Goal: Task Accomplishment & Management: Use online tool/utility

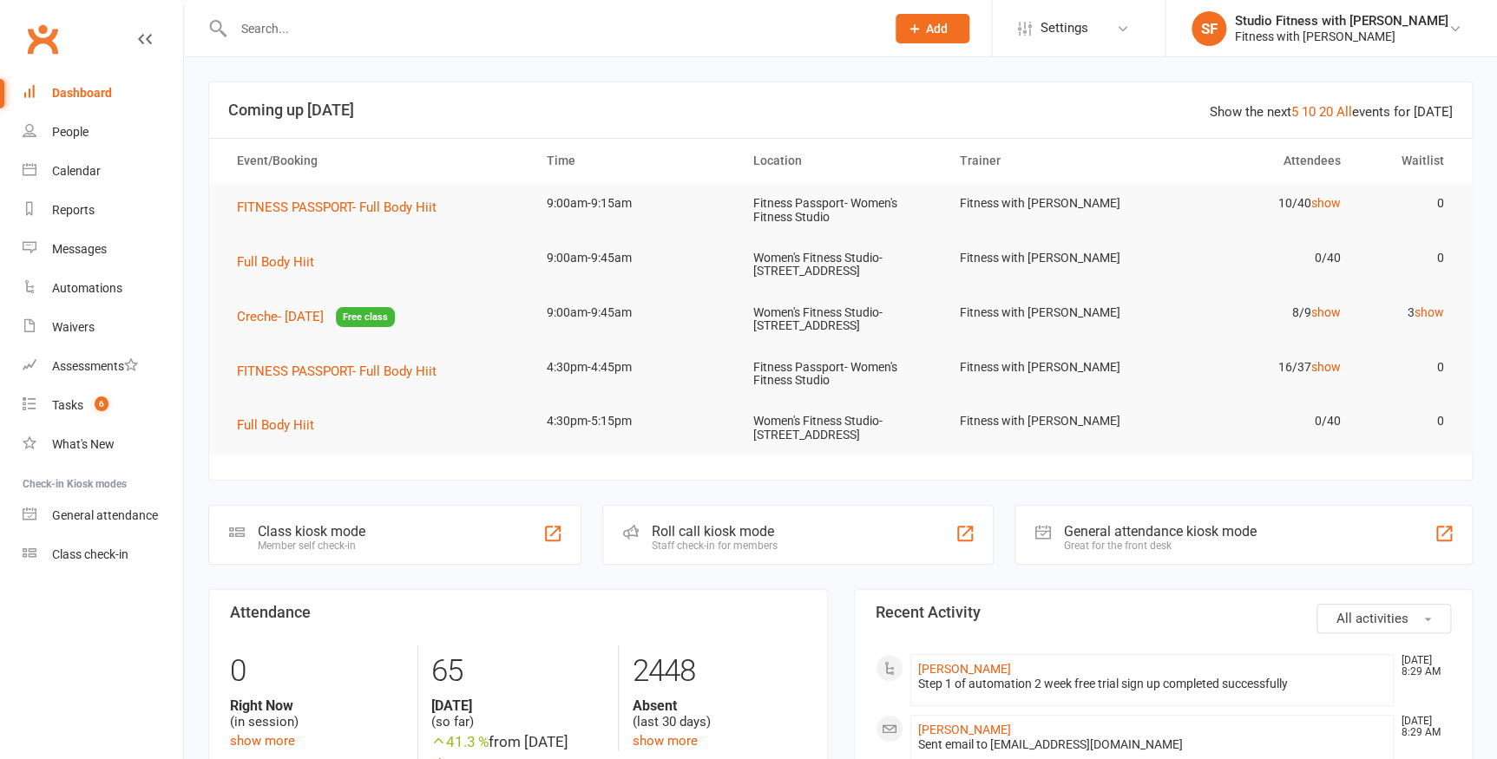
click at [341, 535] on div "Class kiosk mode" at bounding box center [312, 531] width 108 height 16
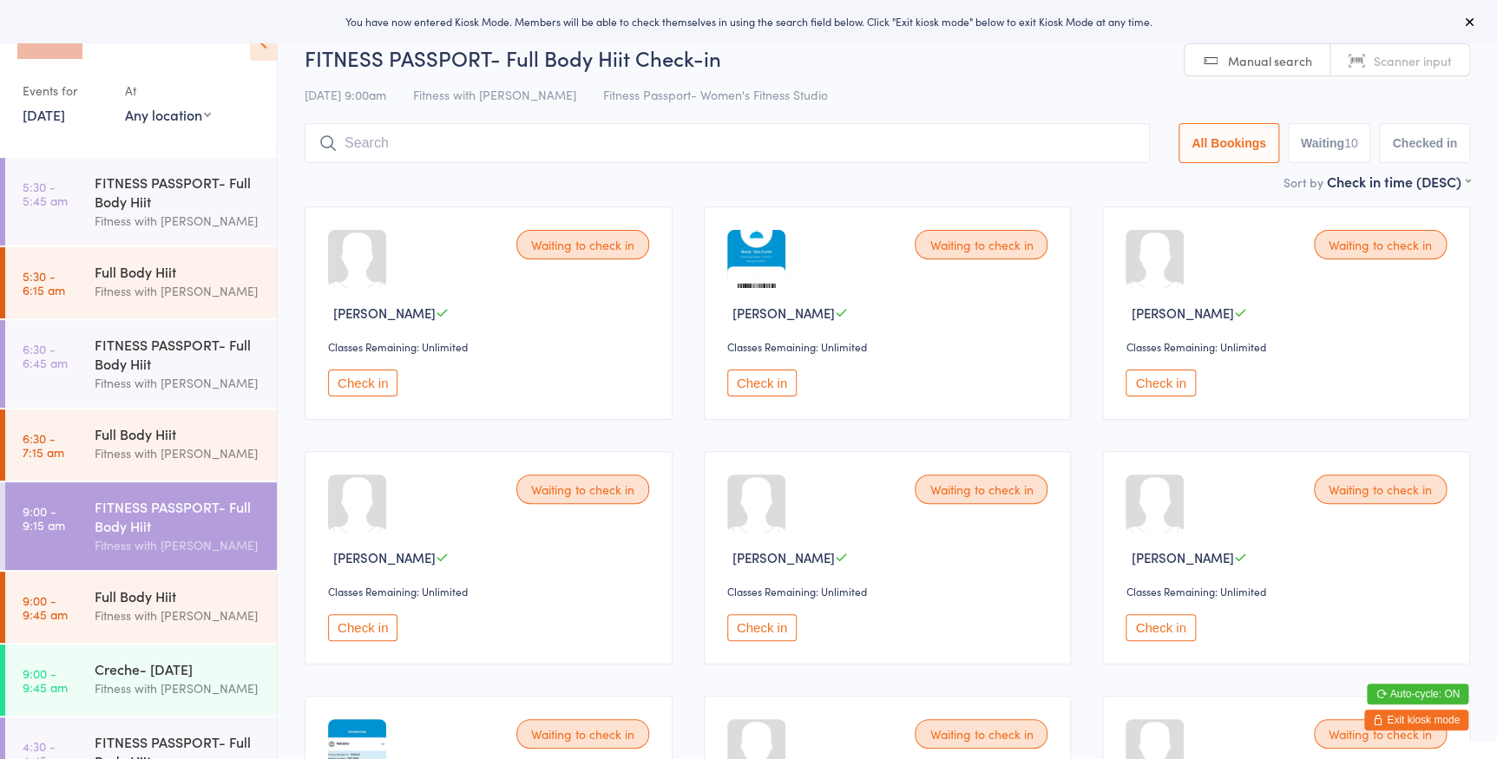
click at [147, 118] on select "Any location Women's Fitness Studio- [STREET_ADDRESS], [GEOGRAPHIC_DATA] Fitnes…" at bounding box center [168, 114] width 86 height 19
select select "0"
click at [125, 105] on select "Any location Women's Fitness Studio- [STREET_ADDRESS], [GEOGRAPHIC_DATA] Fitnes…" at bounding box center [168, 114] width 86 height 19
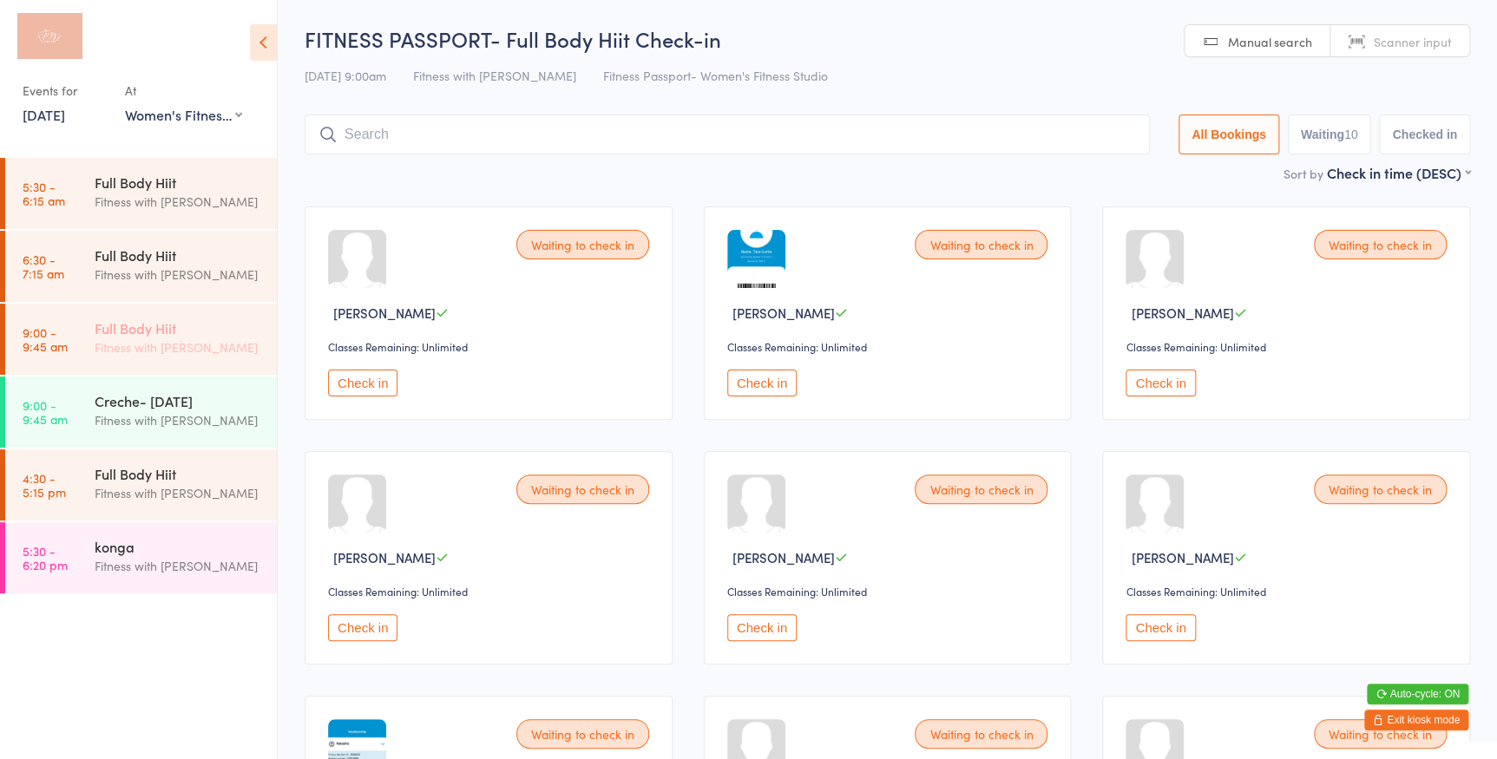
click at [121, 333] on div "Full Body Hiit" at bounding box center [178, 327] width 167 height 19
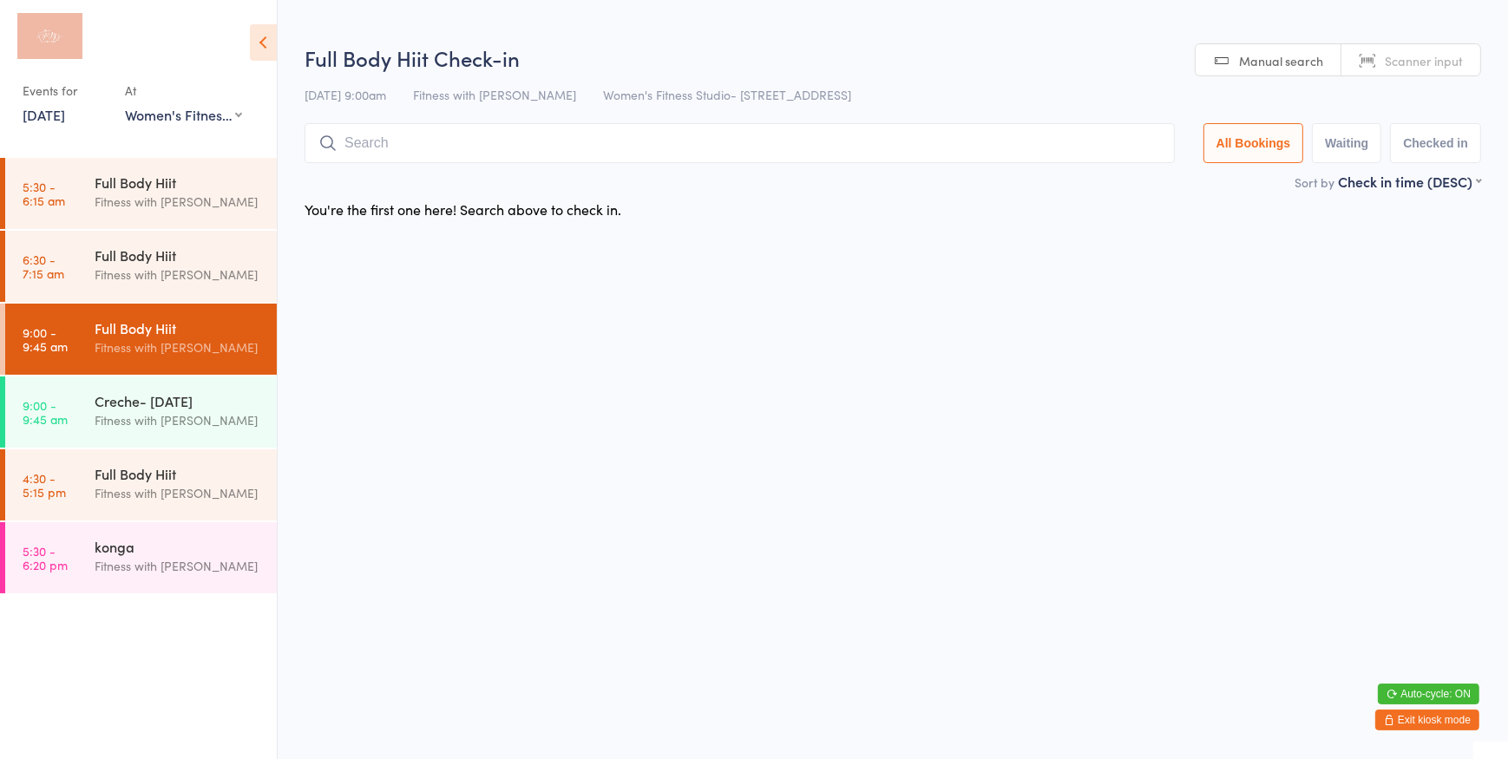
click at [1214, 56] on link "Manual search" at bounding box center [1269, 60] width 146 height 33
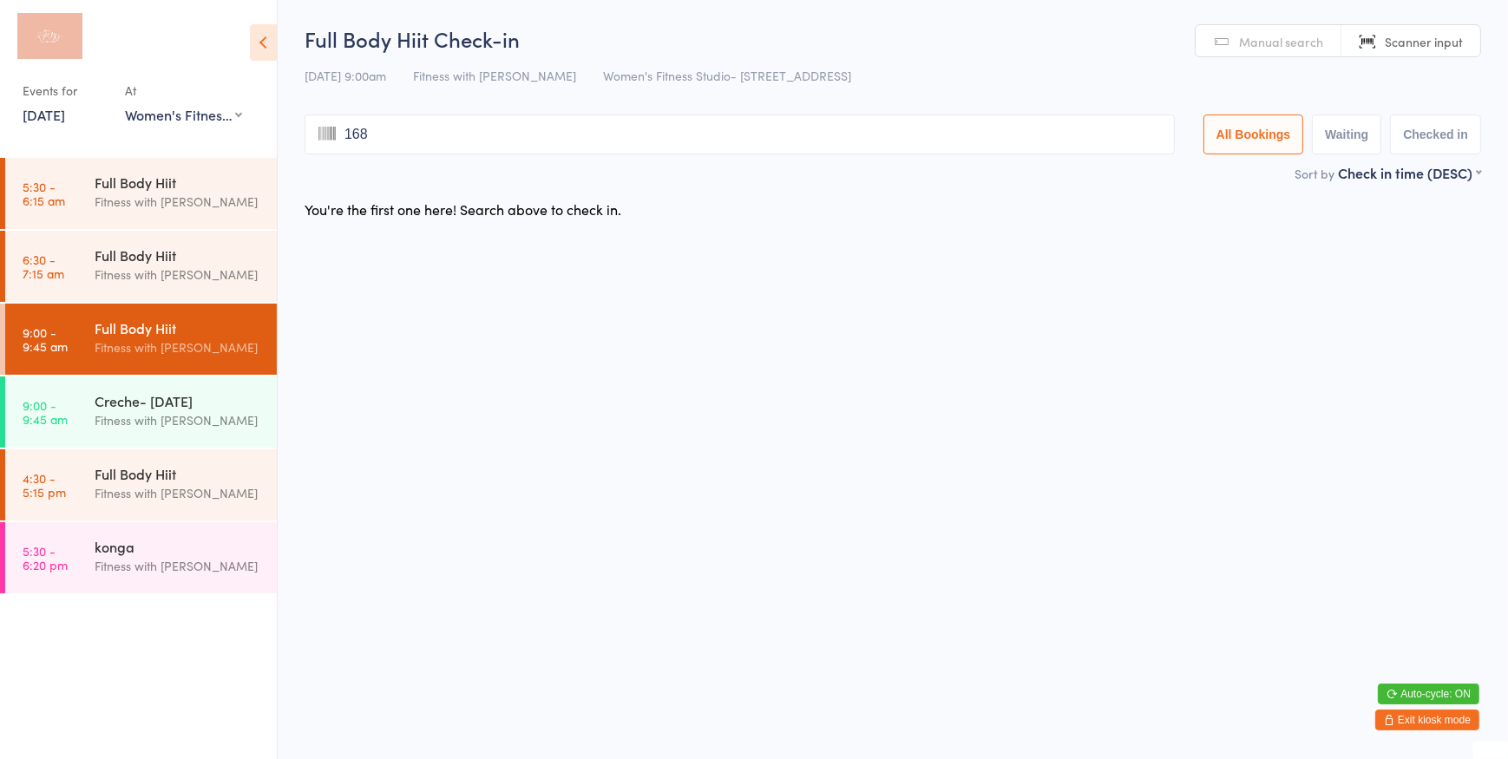
type input "1688"
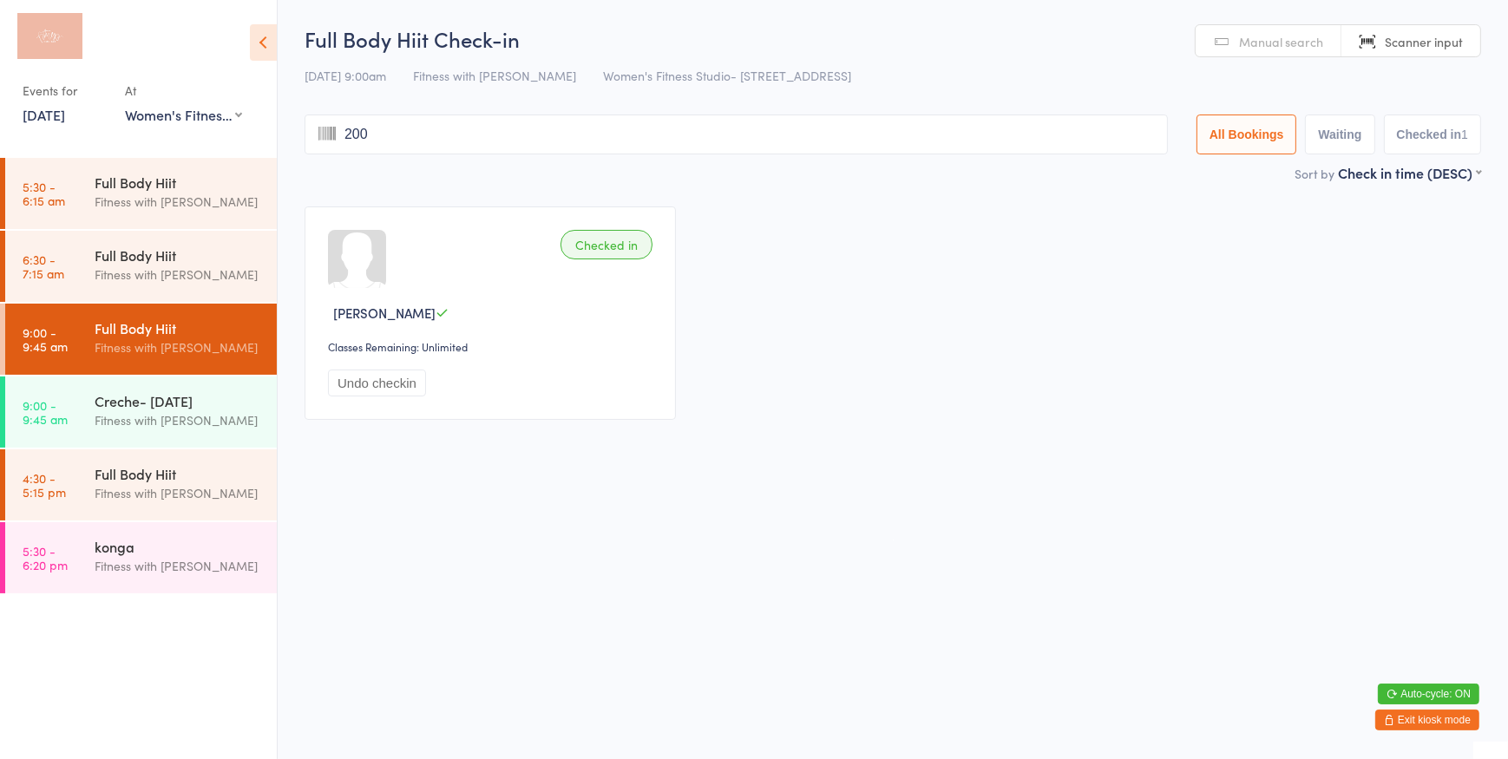
type input "2005"
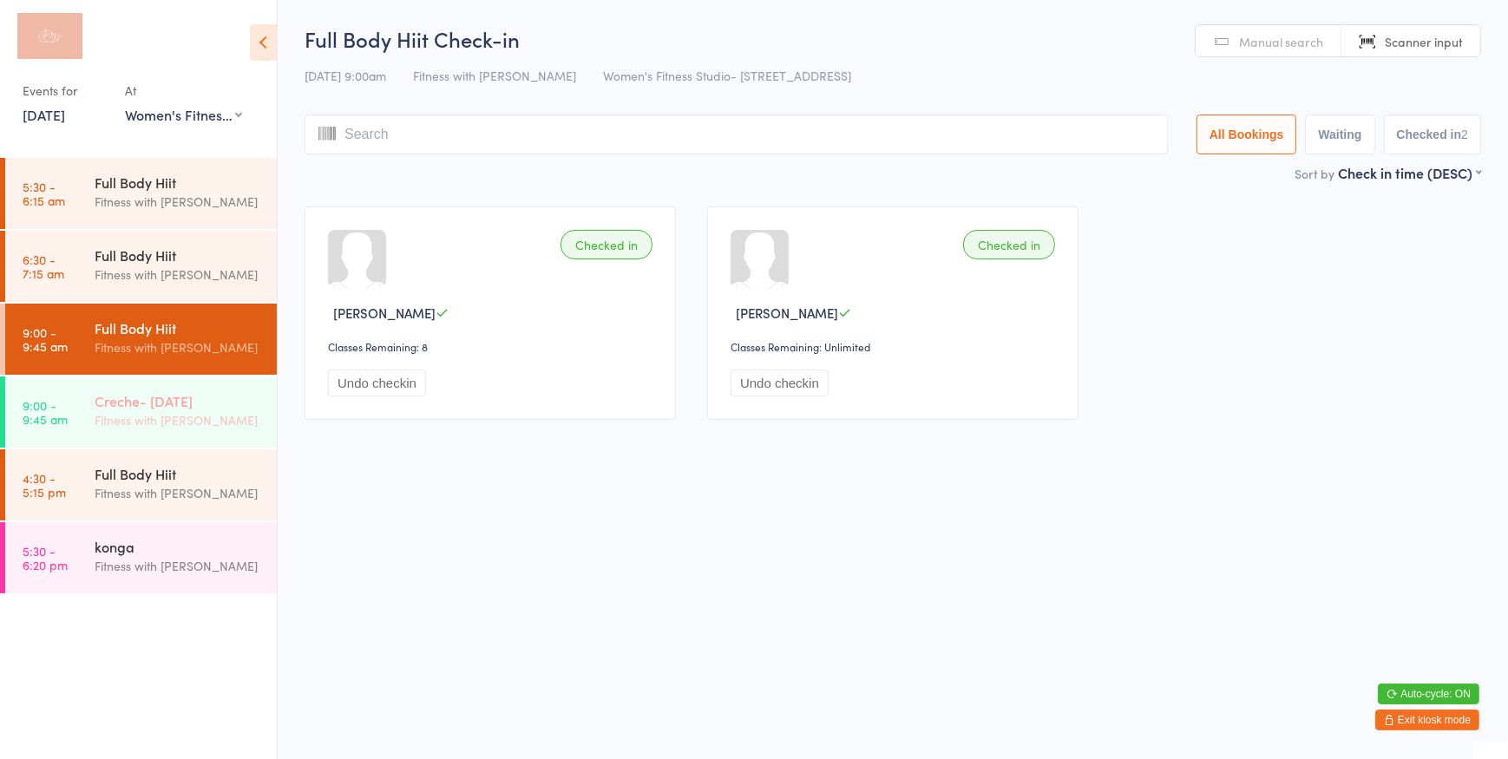
click at [191, 390] on div "Creche- [DATE] Fitness with [PERSON_NAME]" at bounding box center [186, 411] width 182 height 69
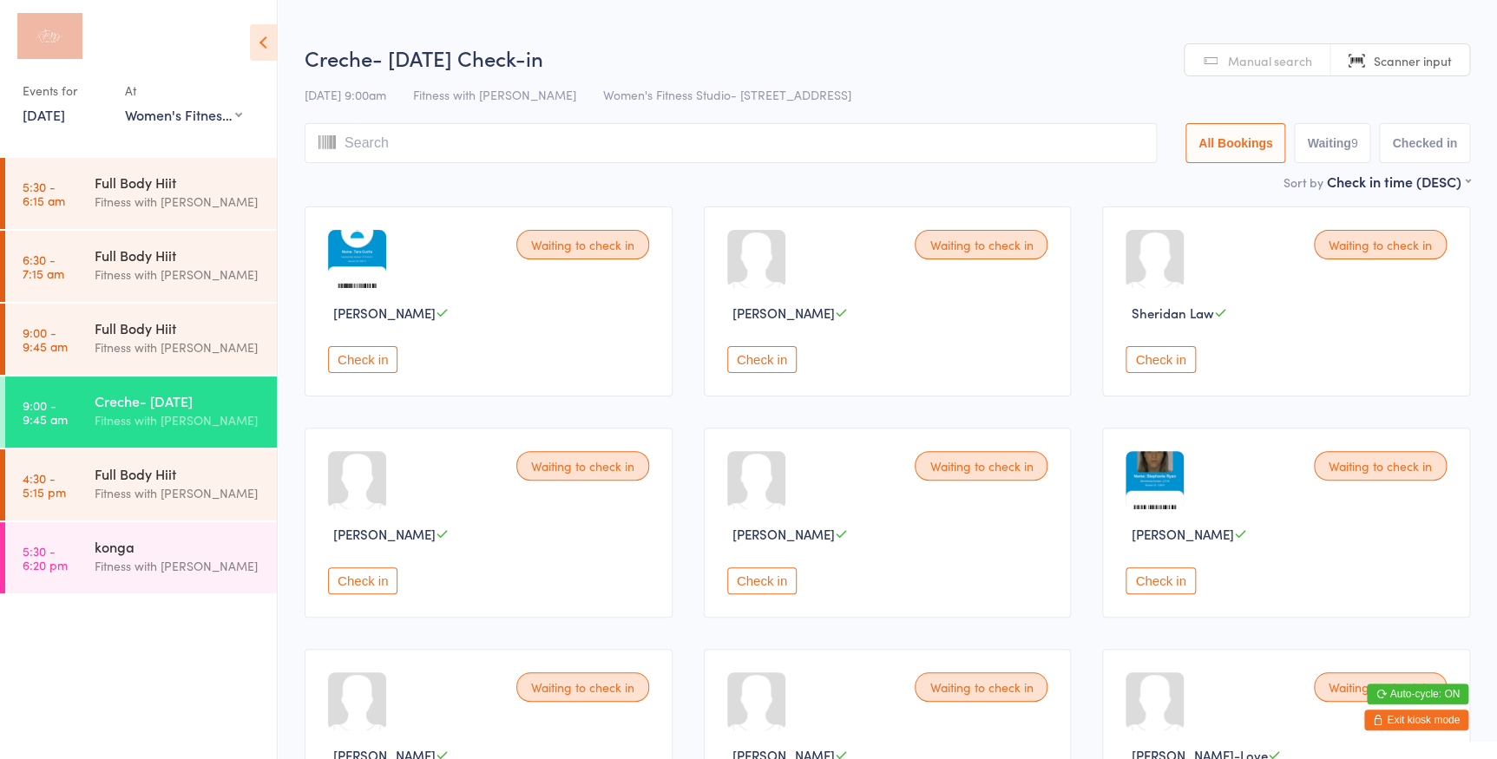
click at [349, 351] on button "Check in" at bounding box center [362, 359] width 69 height 27
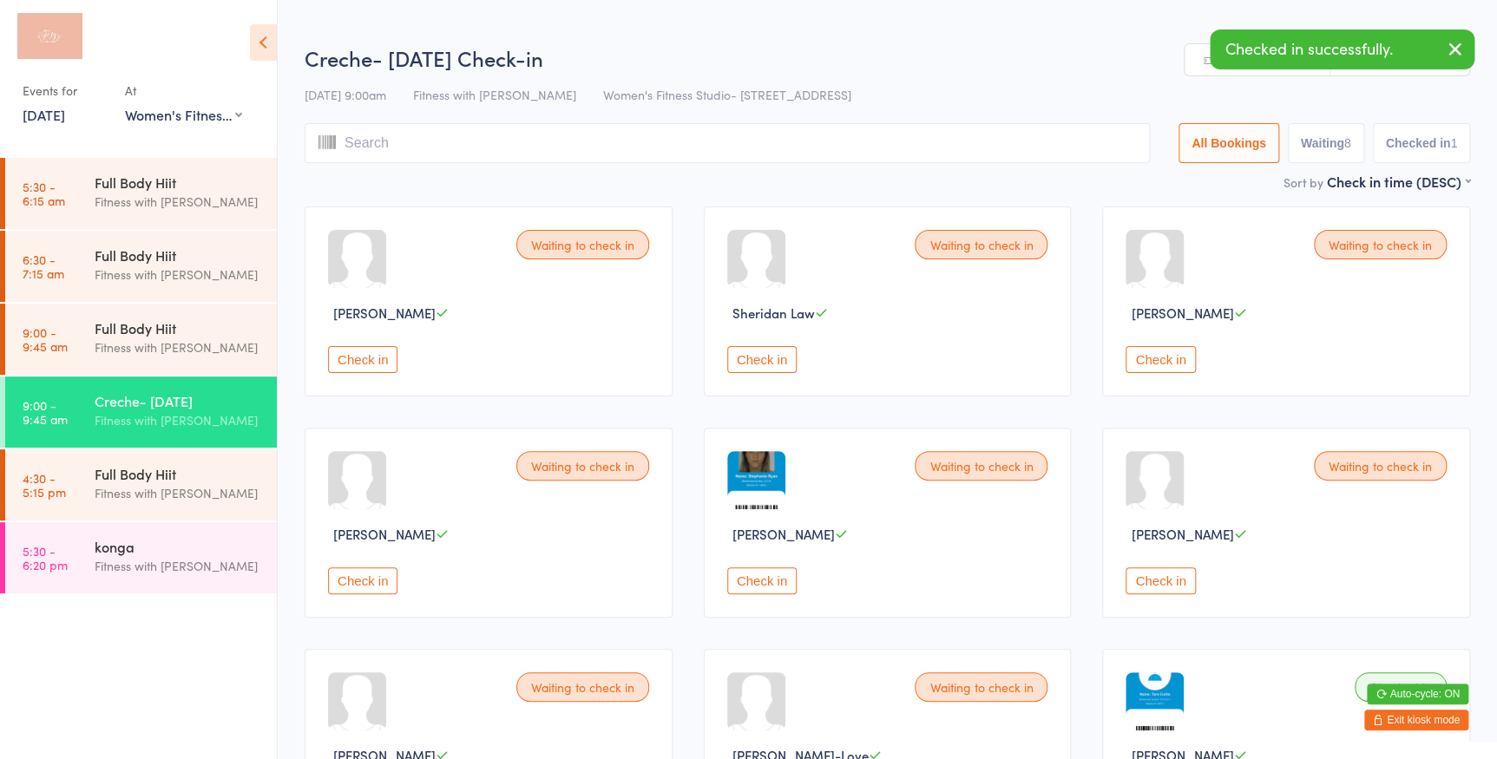
click at [381, 365] on button "Check in" at bounding box center [362, 359] width 69 height 27
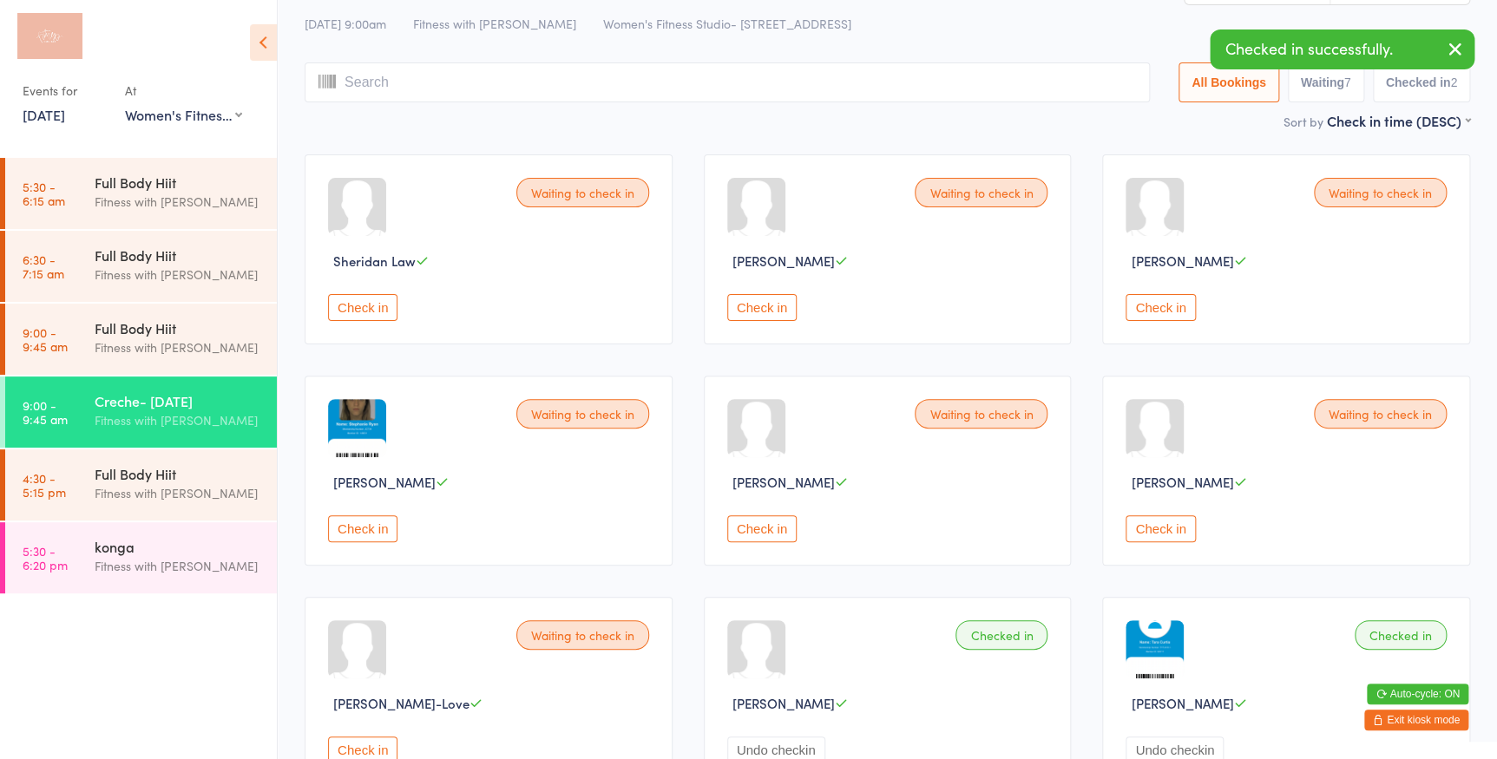
scroll to position [78, 0]
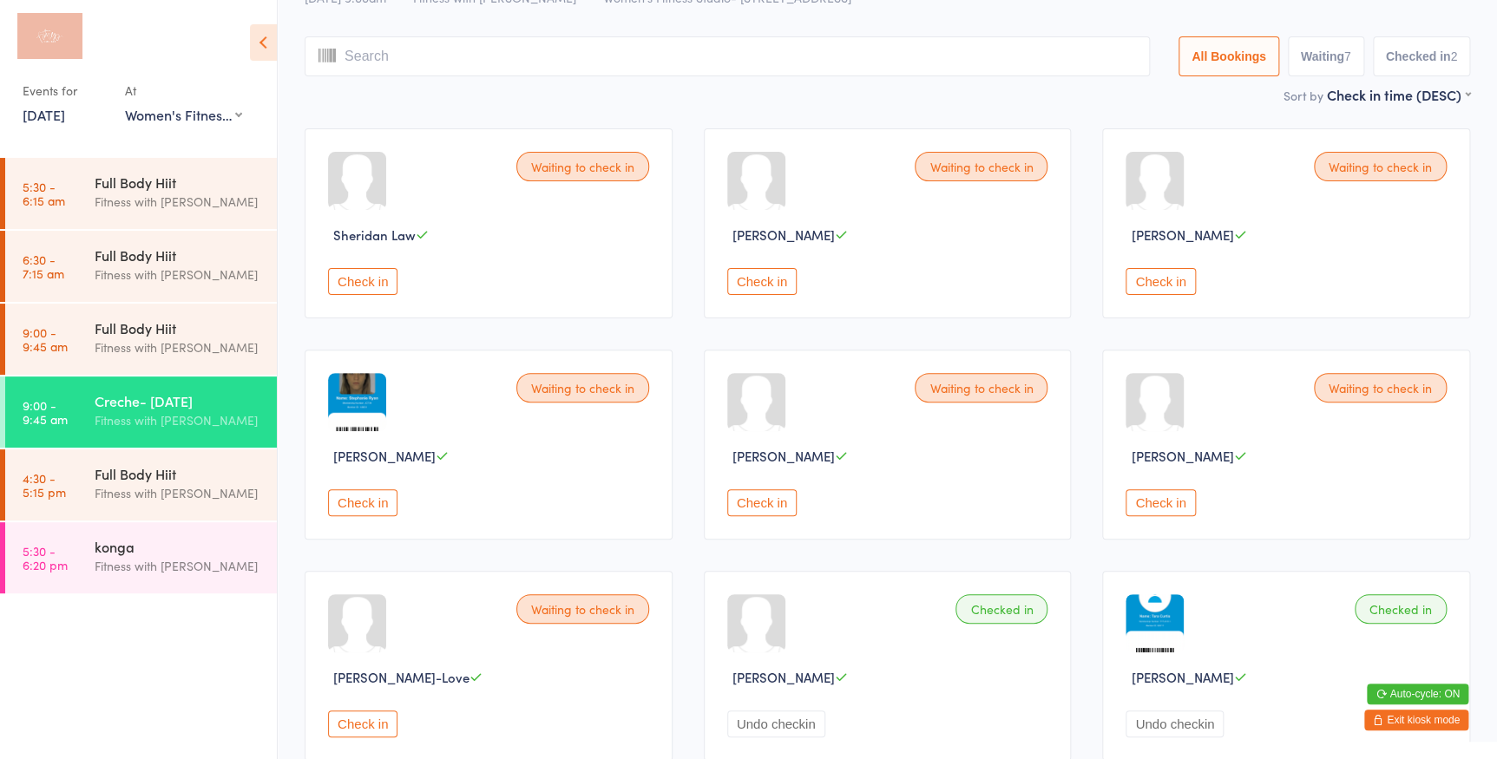
click at [753, 498] on button "Check in" at bounding box center [761, 502] width 69 height 27
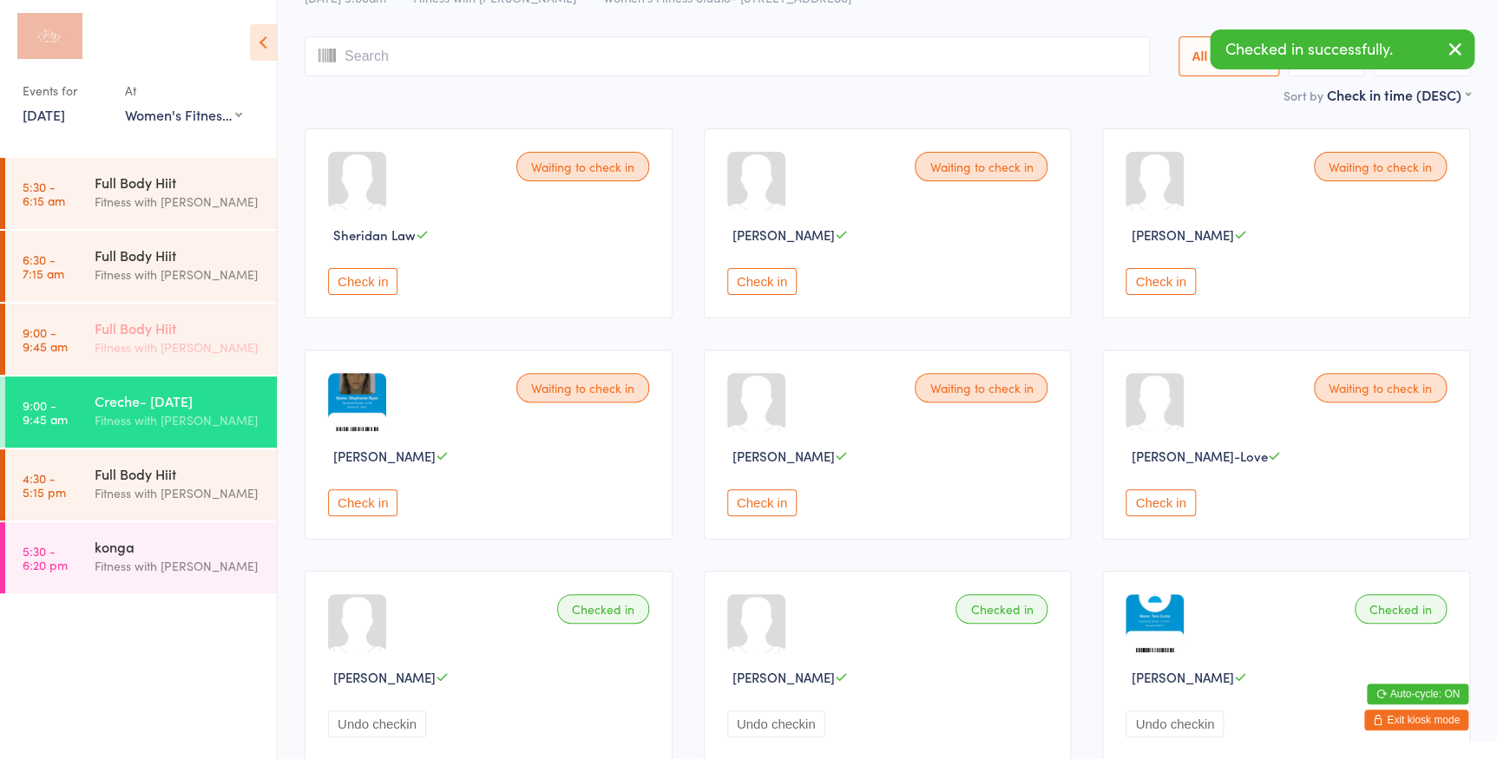
click at [206, 350] on div "Fitness with [PERSON_NAME]" at bounding box center [178, 347] width 167 height 20
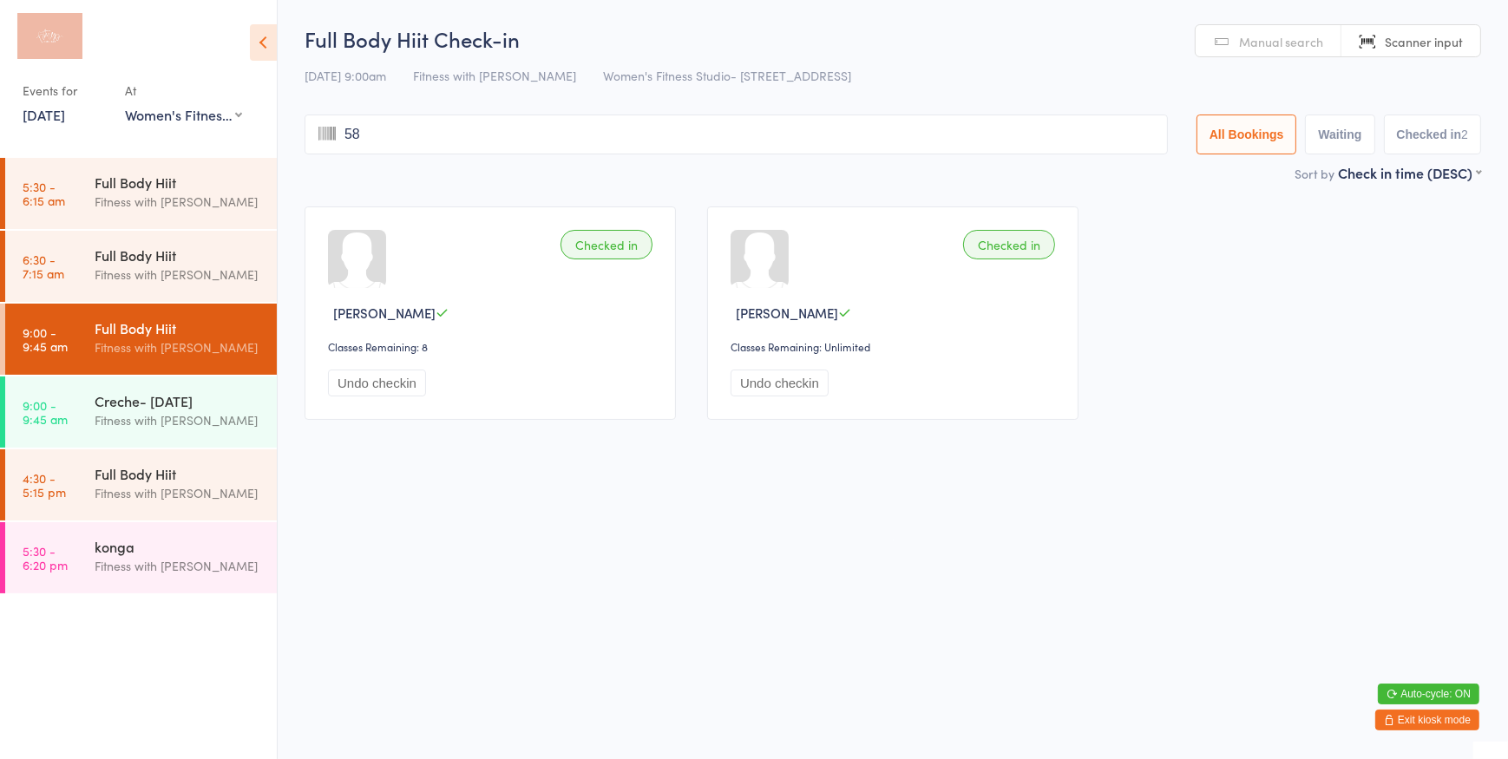
type input "586"
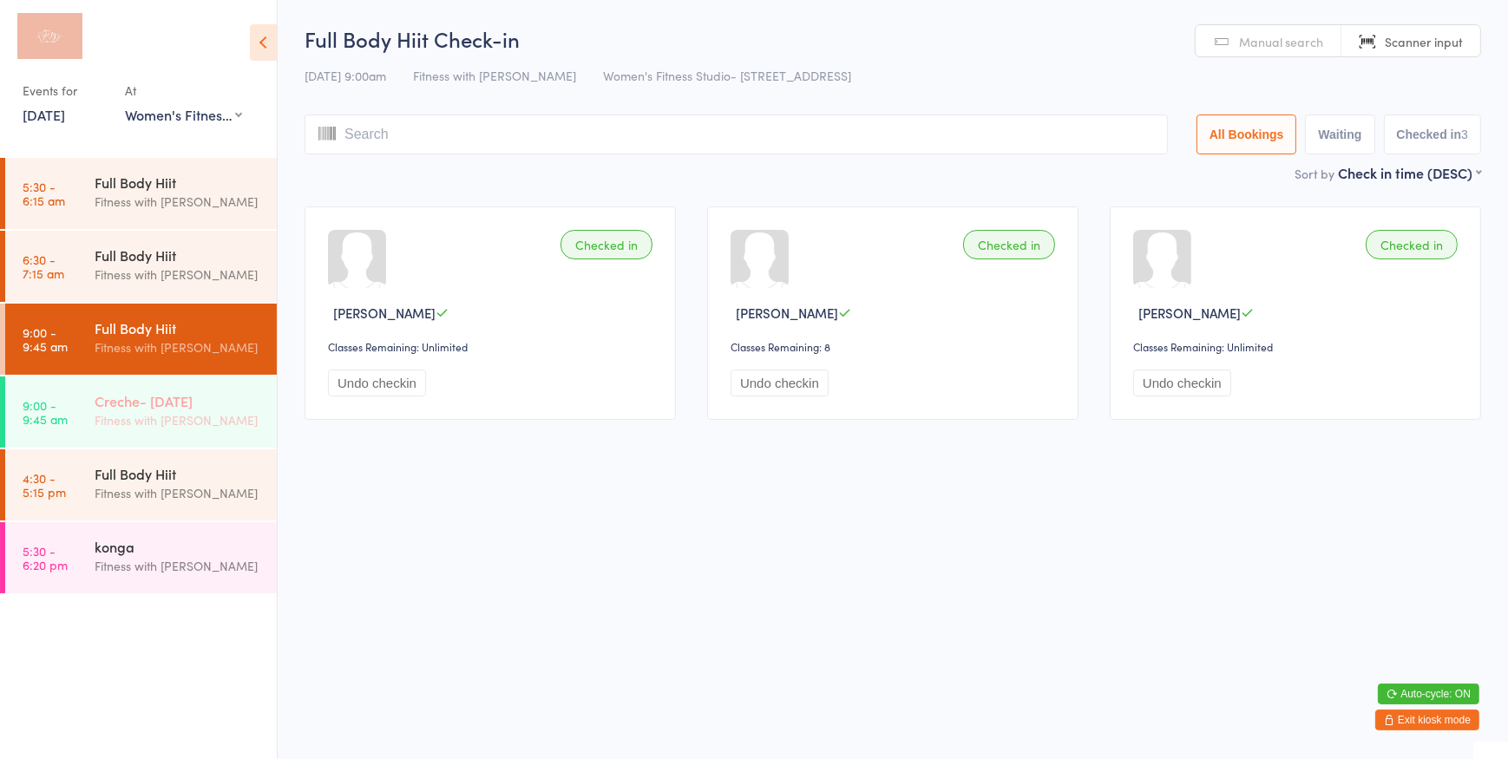
click at [197, 424] on div "Fitness with [PERSON_NAME]" at bounding box center [178, 420] width 167 height 20
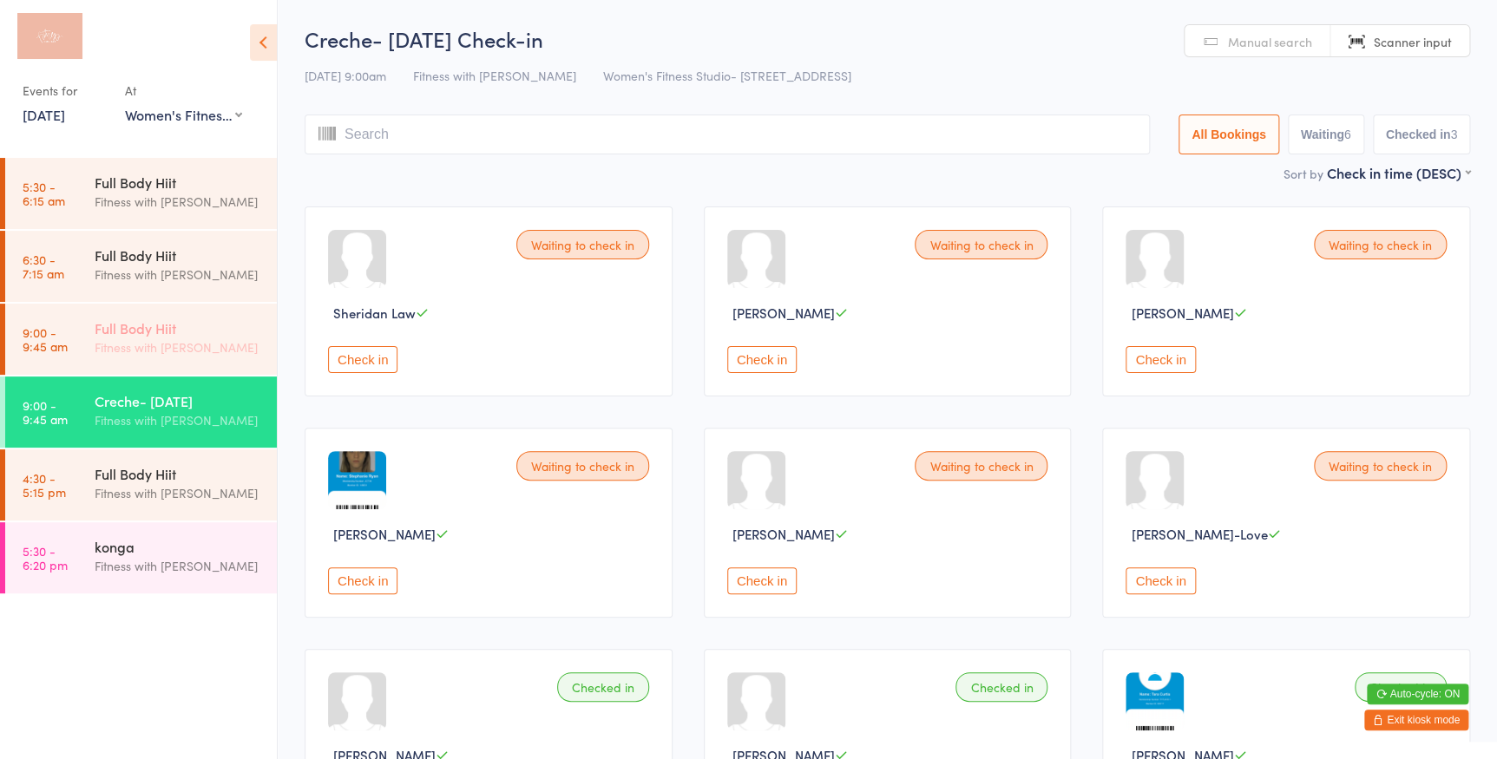
click at [201, 333] on div "Full Body Hiit" at bounding box center [178, 327] width 167 height 19
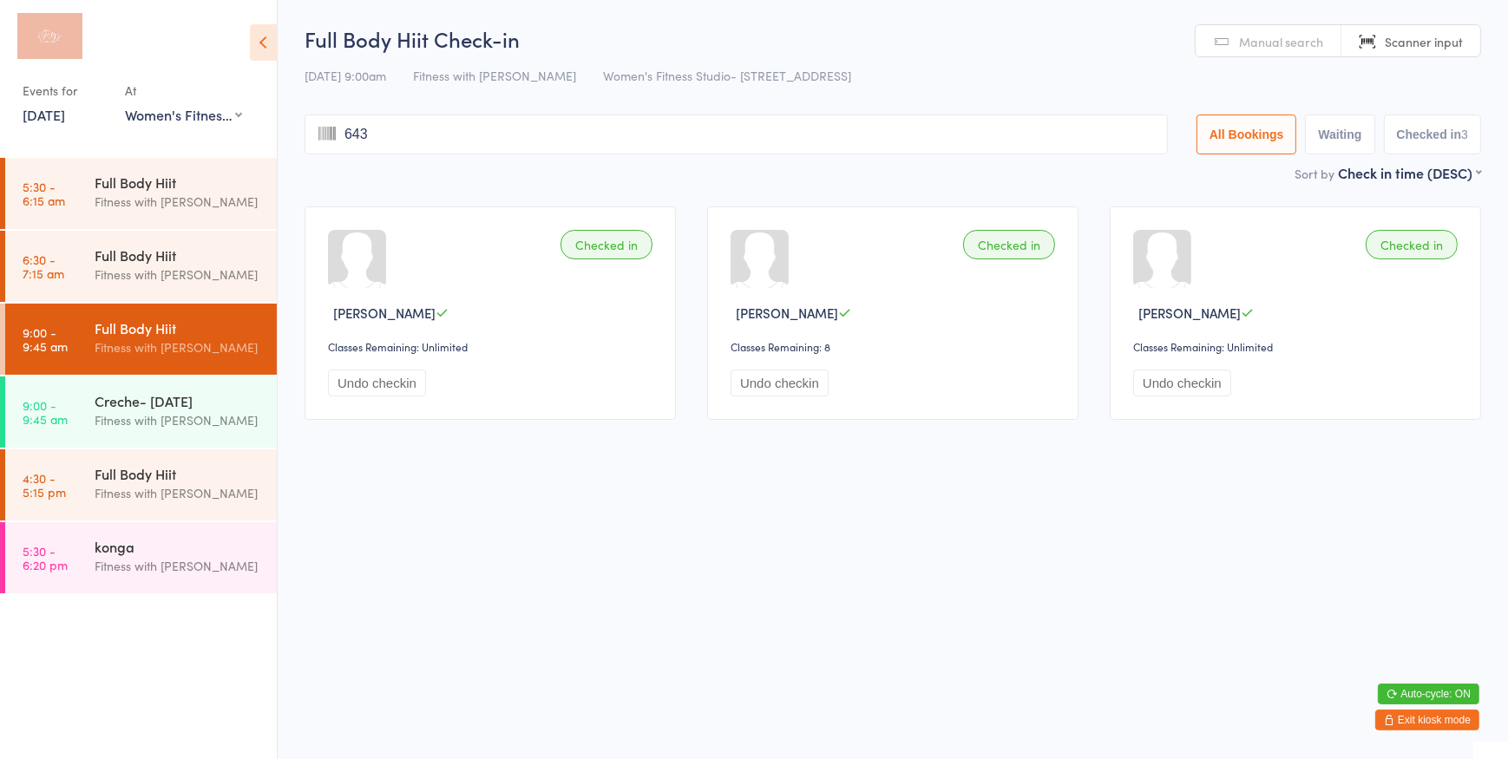
type input "6431"
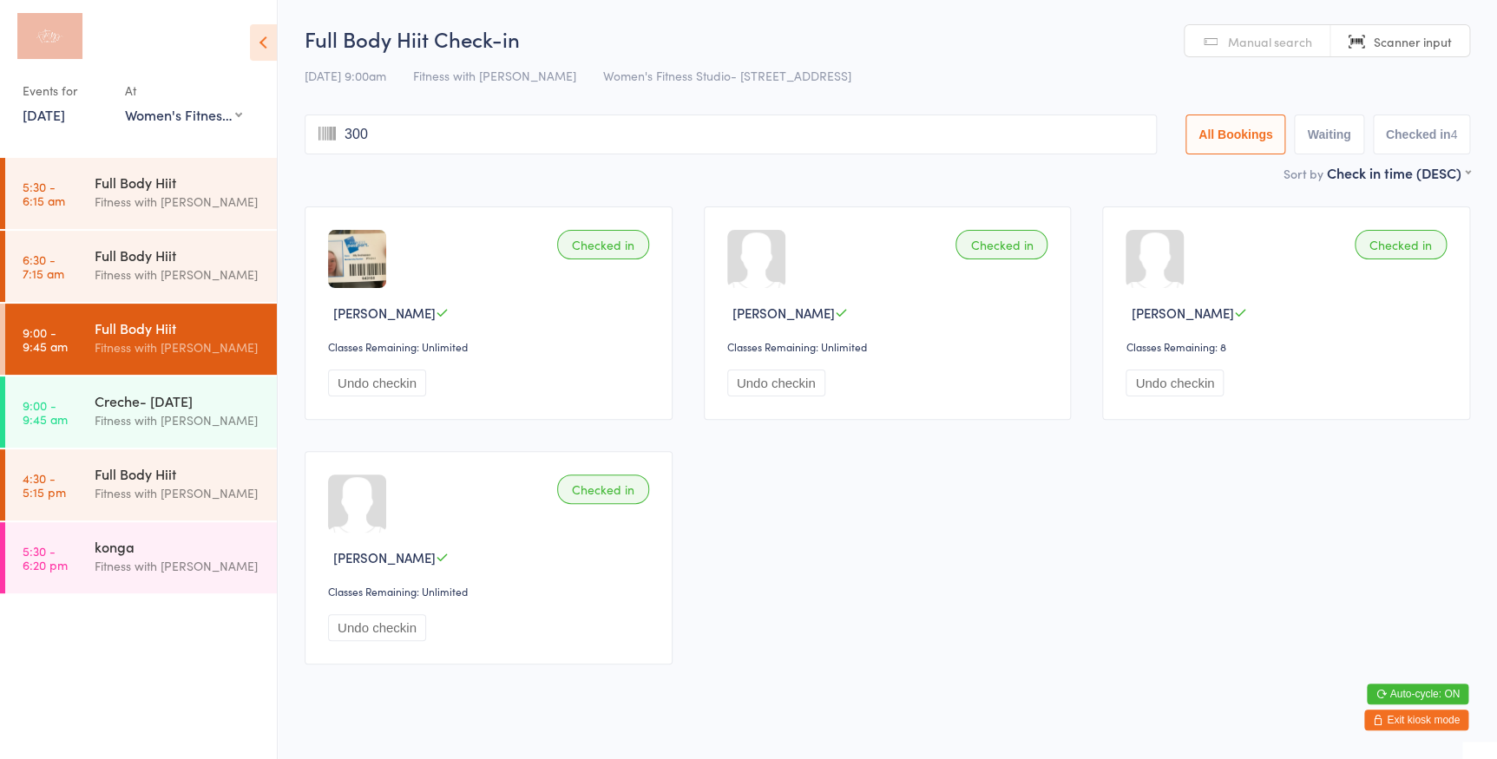
type input "3002"
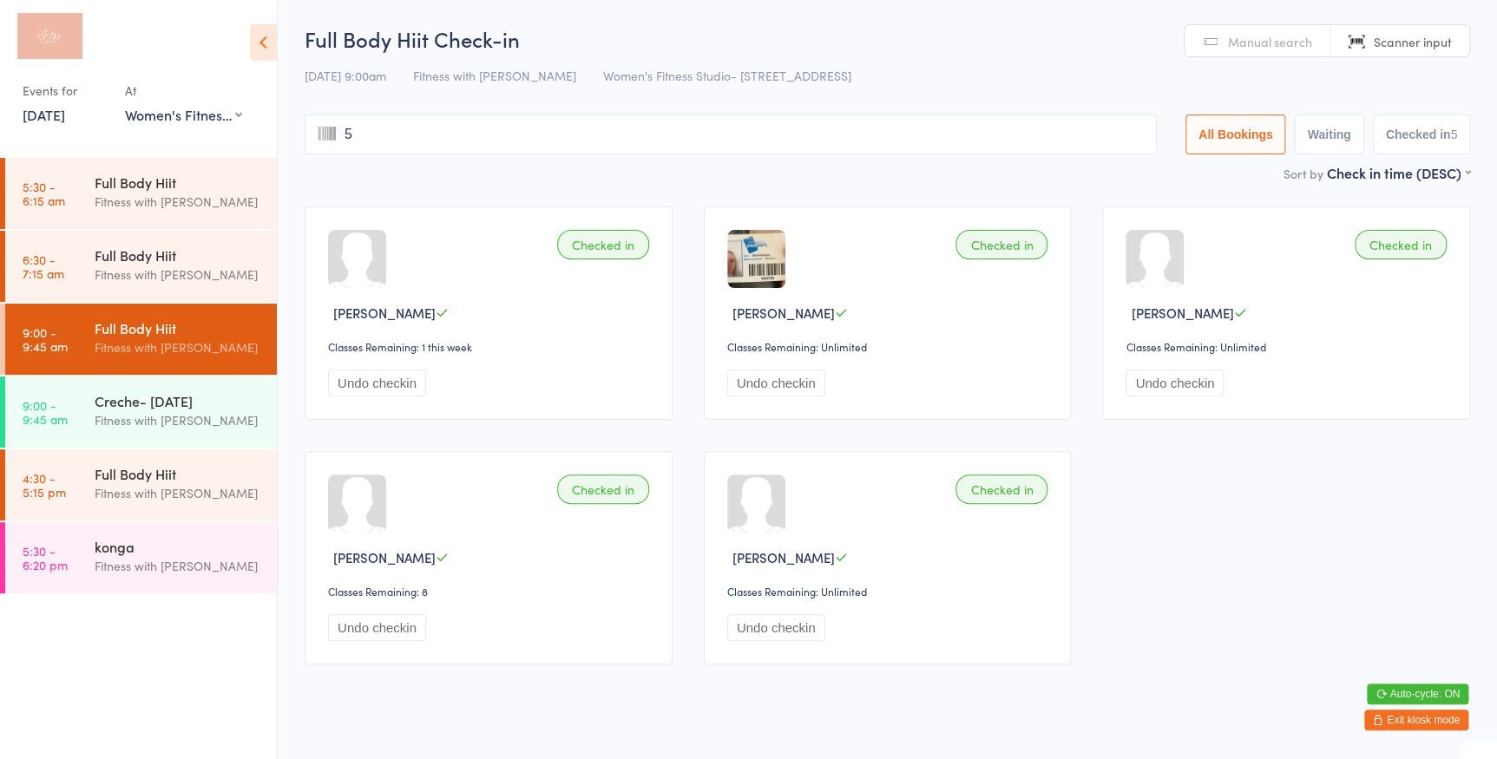
type input "59"
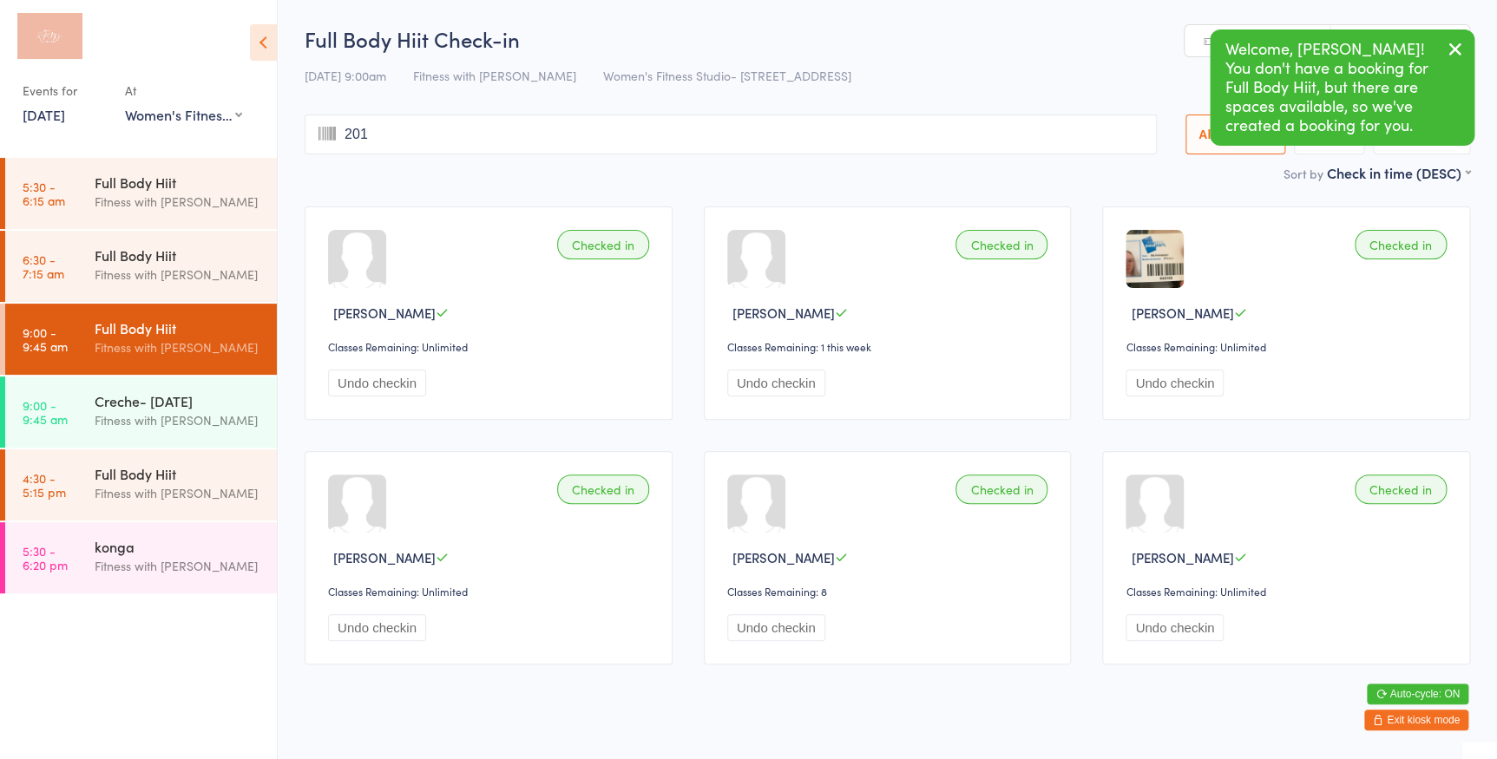
type input "2016"
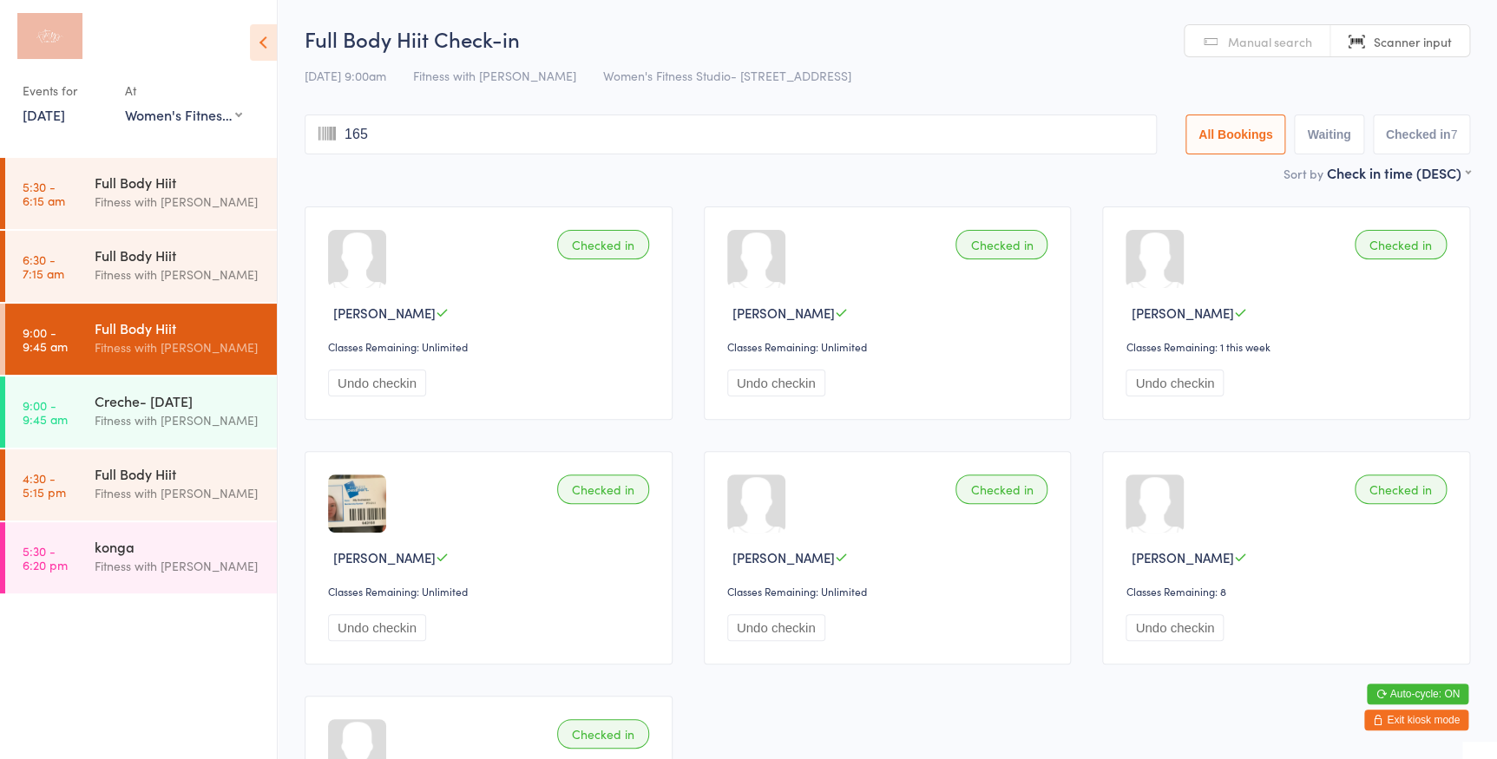
type input "1653"
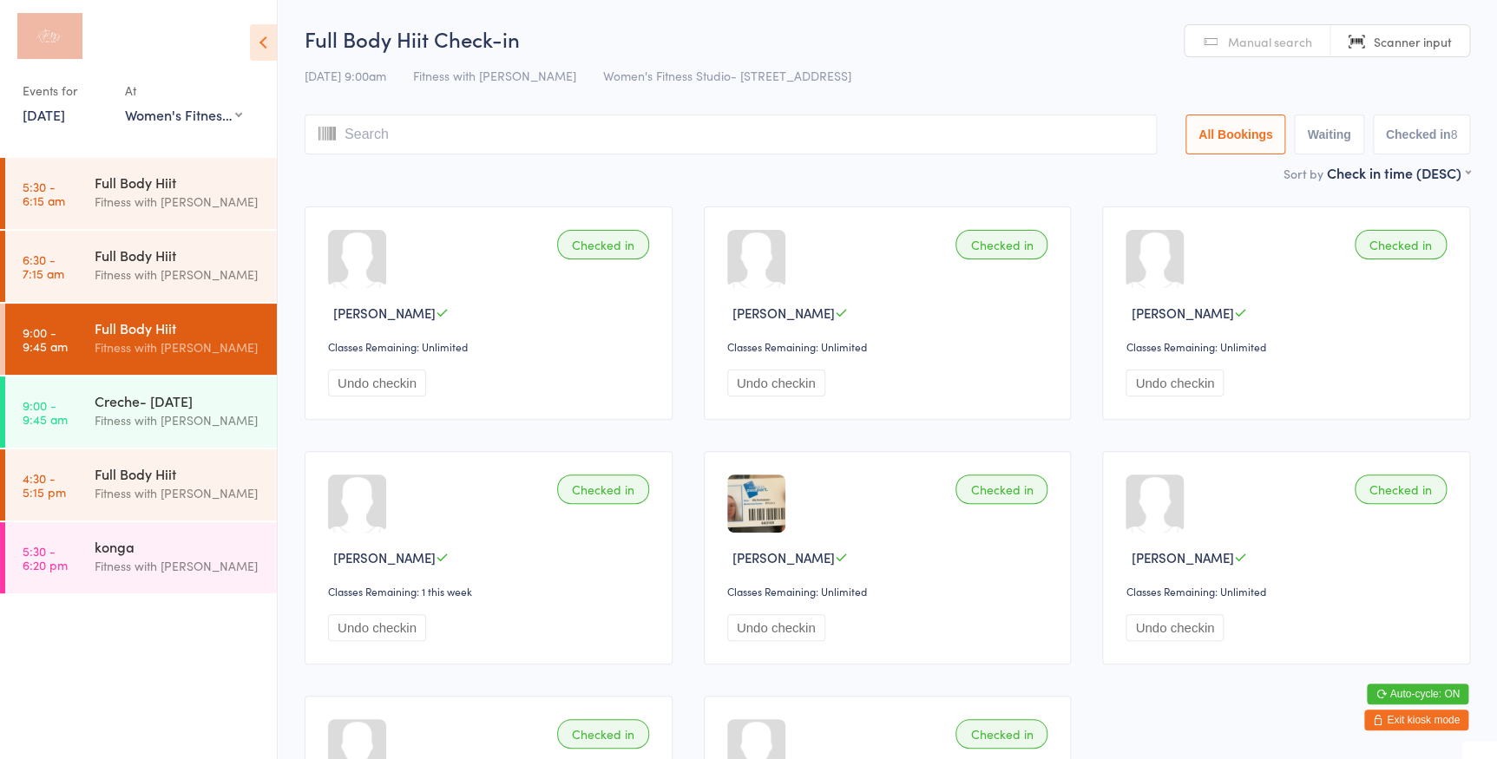
click at [1212, 30] on link "Manual search" at bounding box center [1257, 41] width 146 height 33
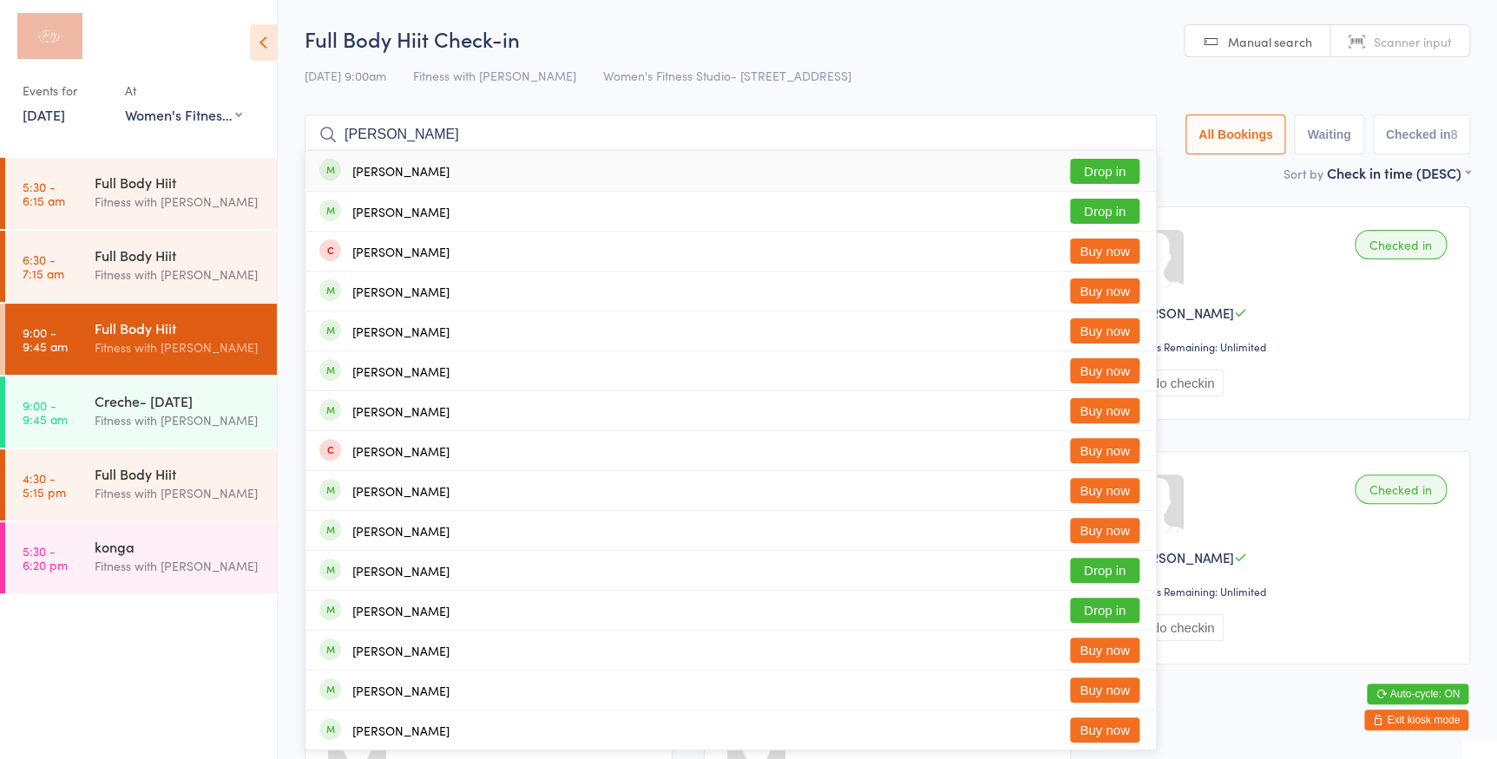
type input "jessica dyer"
click at [1109, 173] on button "Drop in" at bounding box center [1104, 171] width 69 height 25
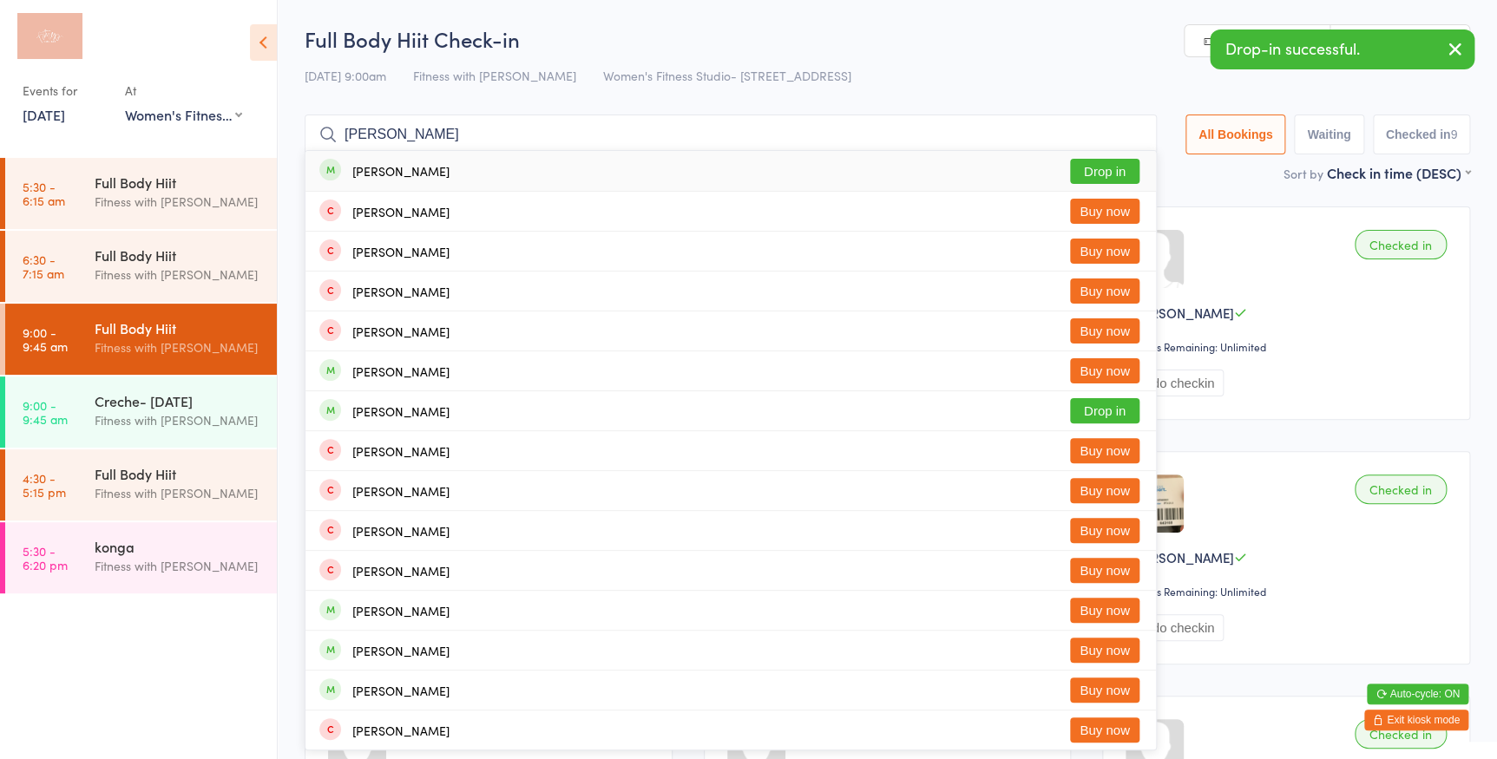
type input "alex woo"
click at [1122, 175] on button "Drop in" at bounding box center [1104, 171] width 69 height 25
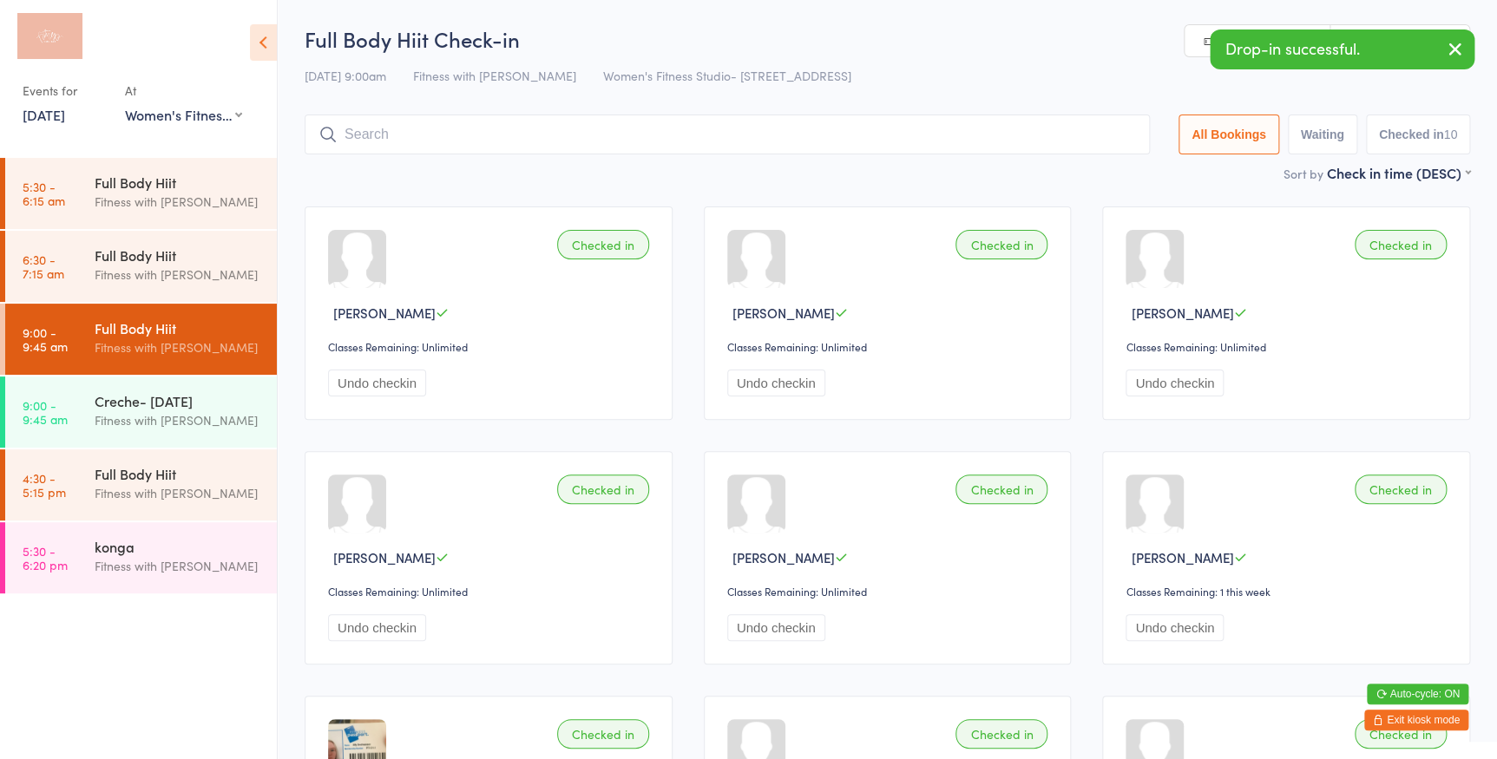
click at [1198, 31] on link "Manual search" at bounding box center [1257, 41] width 146 height 33
type input "1337"
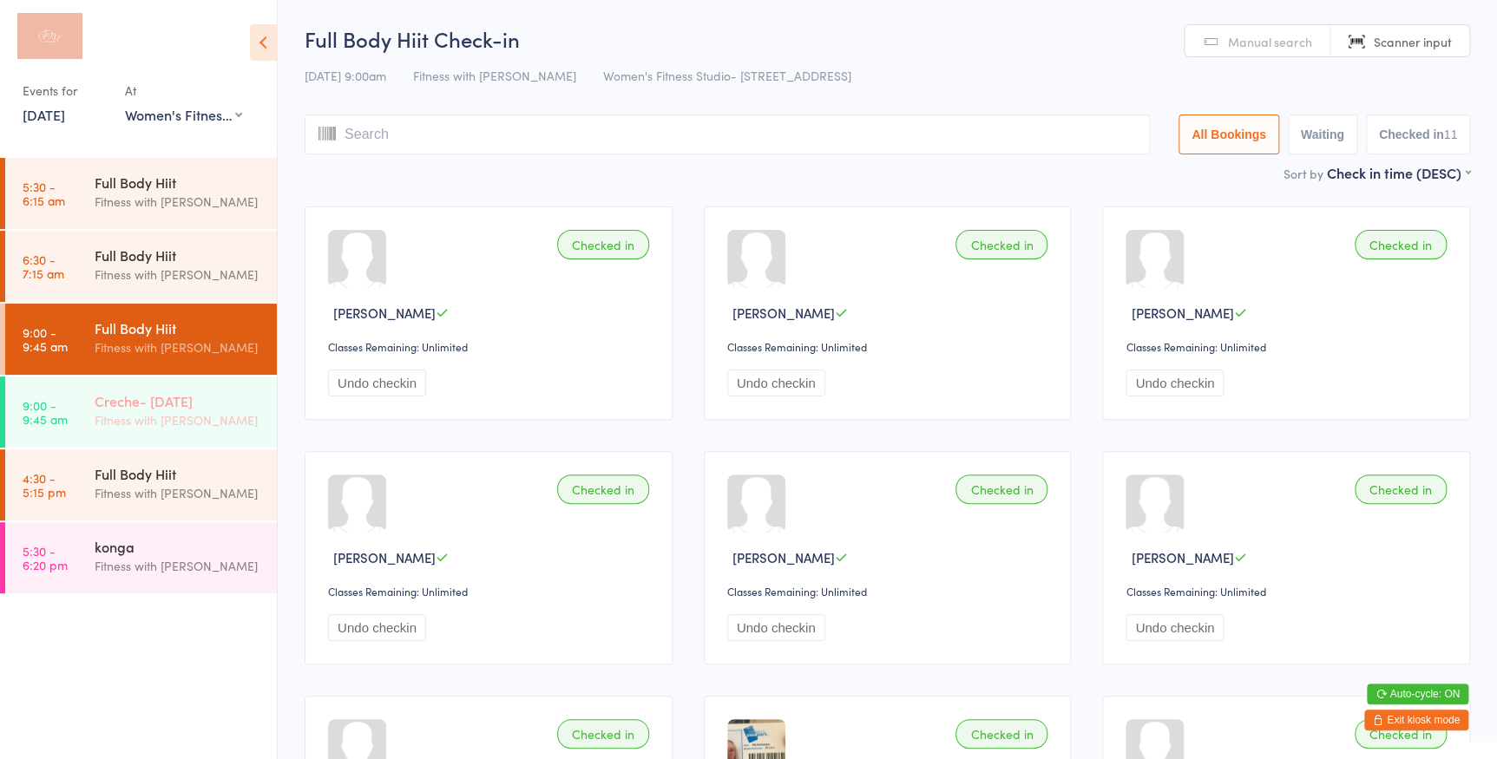
click at [231, 402] on div "Creche- [DATE]" at bounding box center [178, 400] width 167 height 19
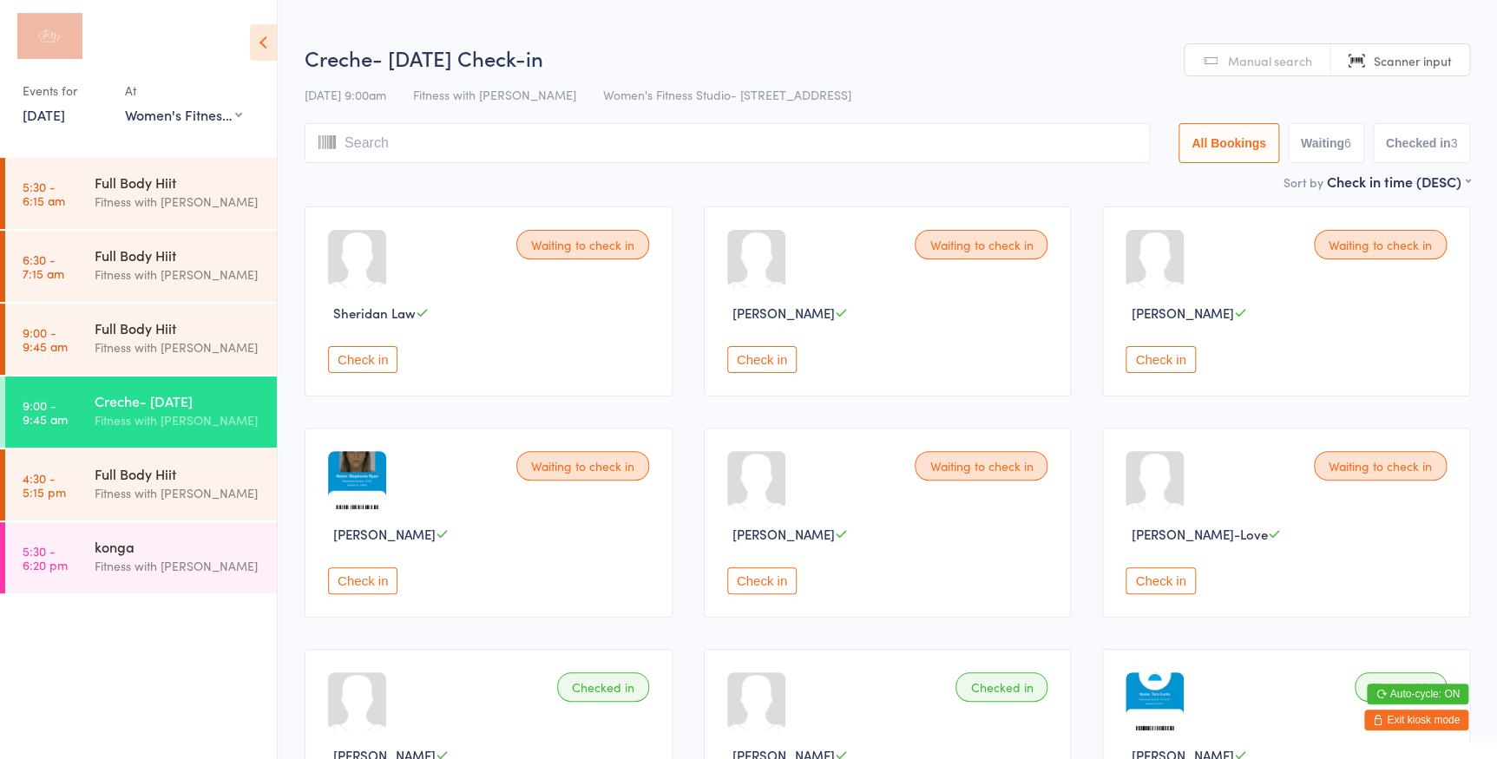
click at [745, 353] on button "Check in" at bounding box center [761, 359] width 69 height 27
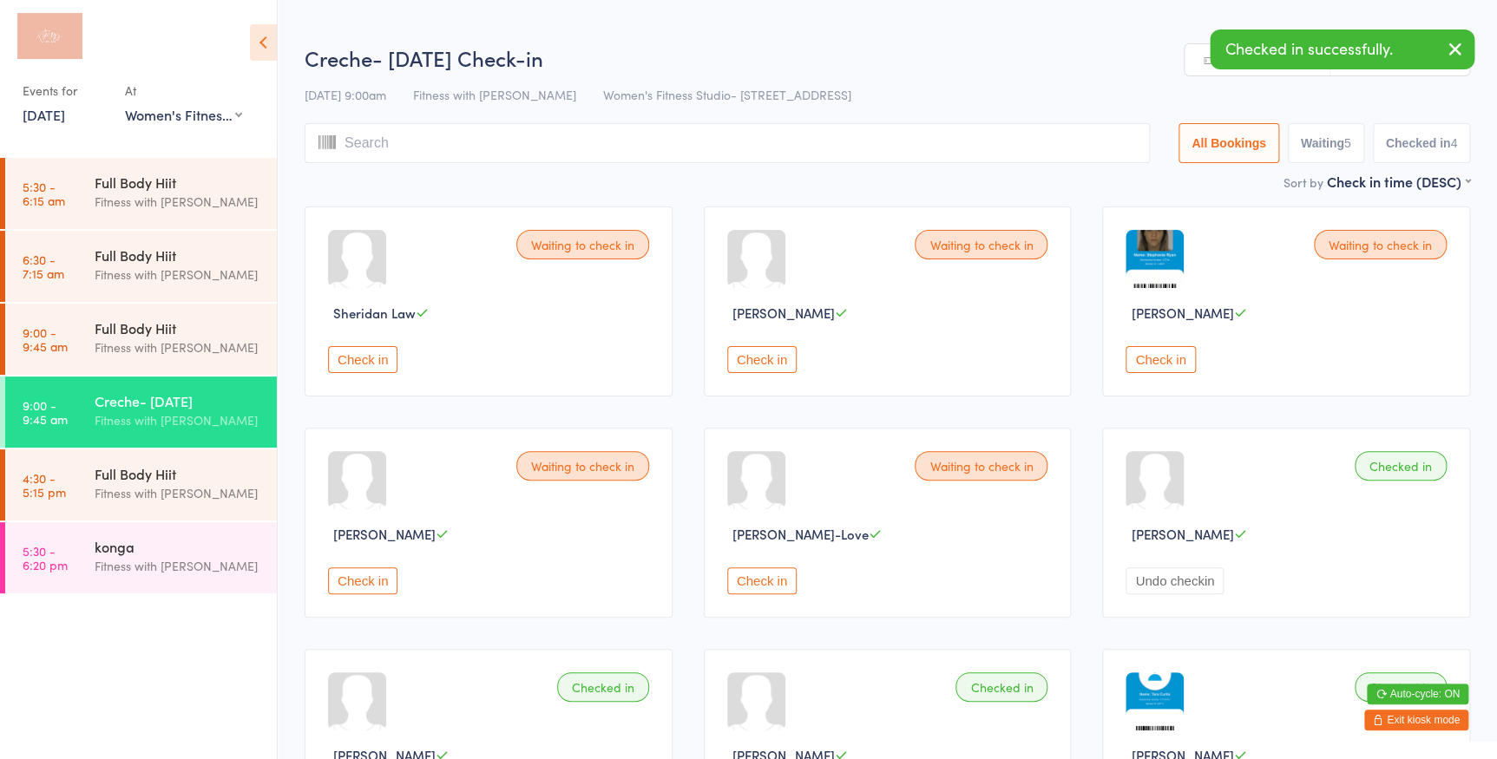
click at [731, 362] on button "Check in" at bounding box center [761, 359] width 69 height 27
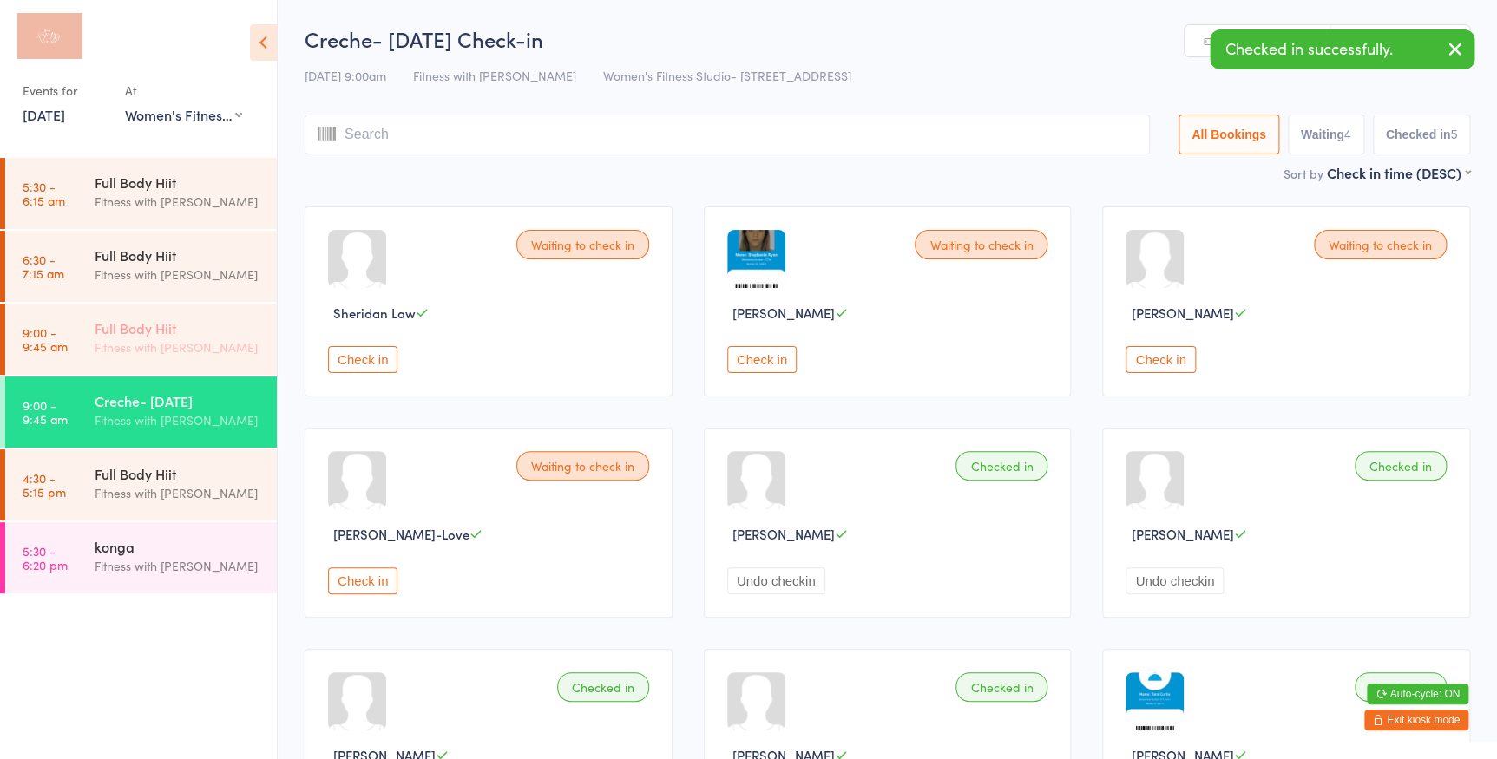
click at [107, 347] on div "Fitness with [PERSON_NAME]" at bounding box center [178, 347] width 167 height 20
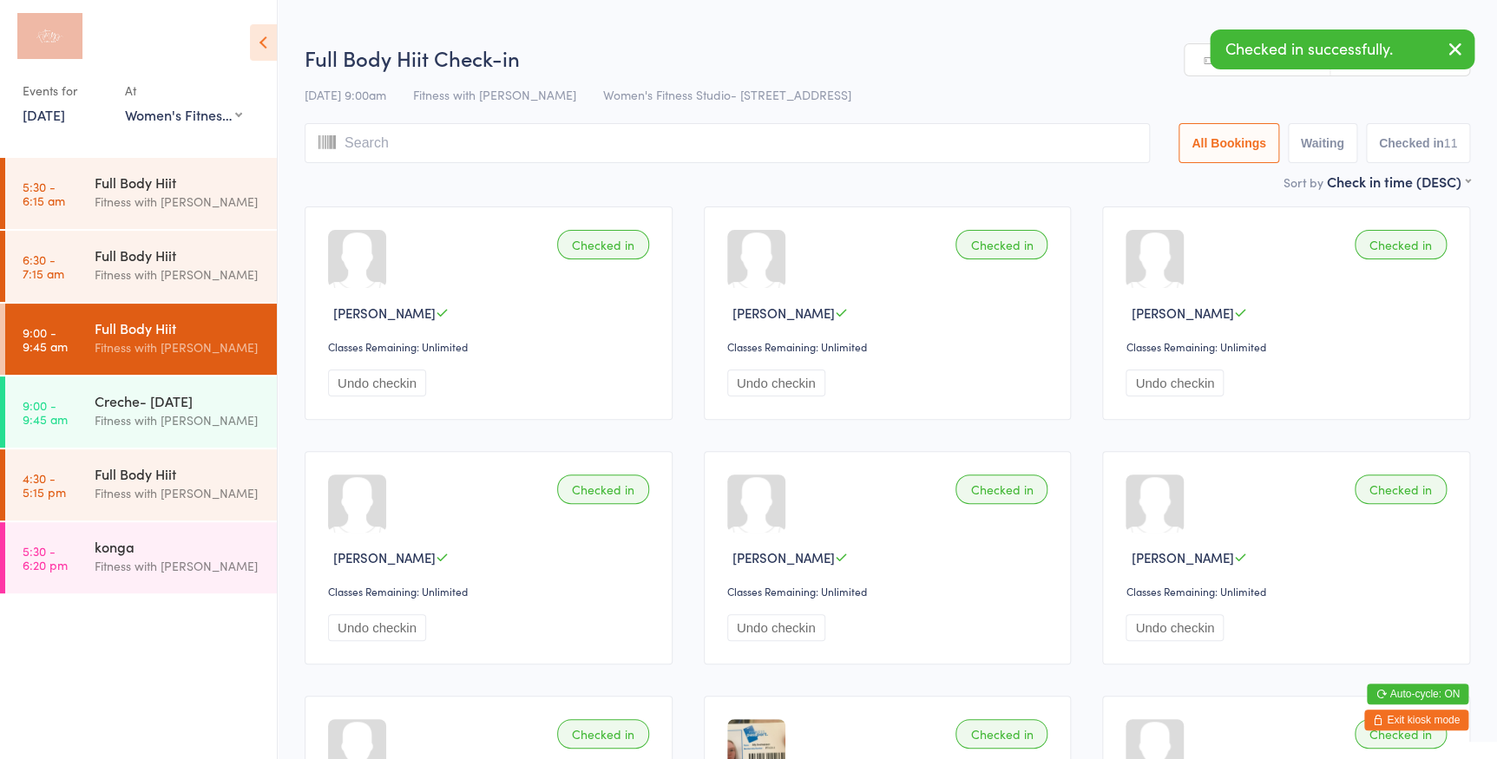
click at [1218, 67] on div "Checked in successfully." at bounding box center [1341, 49] width 265 height 40
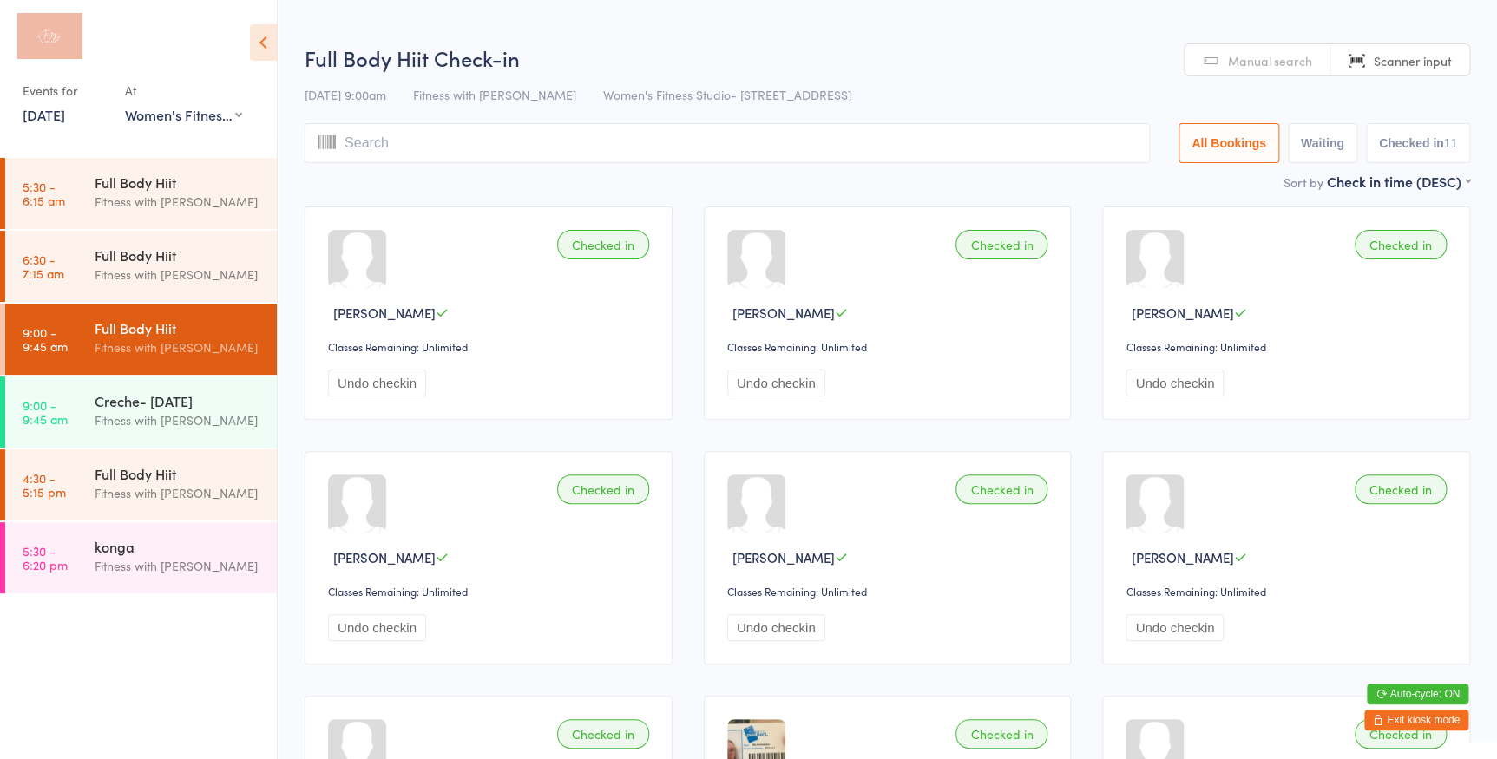
click at [1208, 69] on link "Manual search" at bounding box center [1257, 60] width 146 height 33
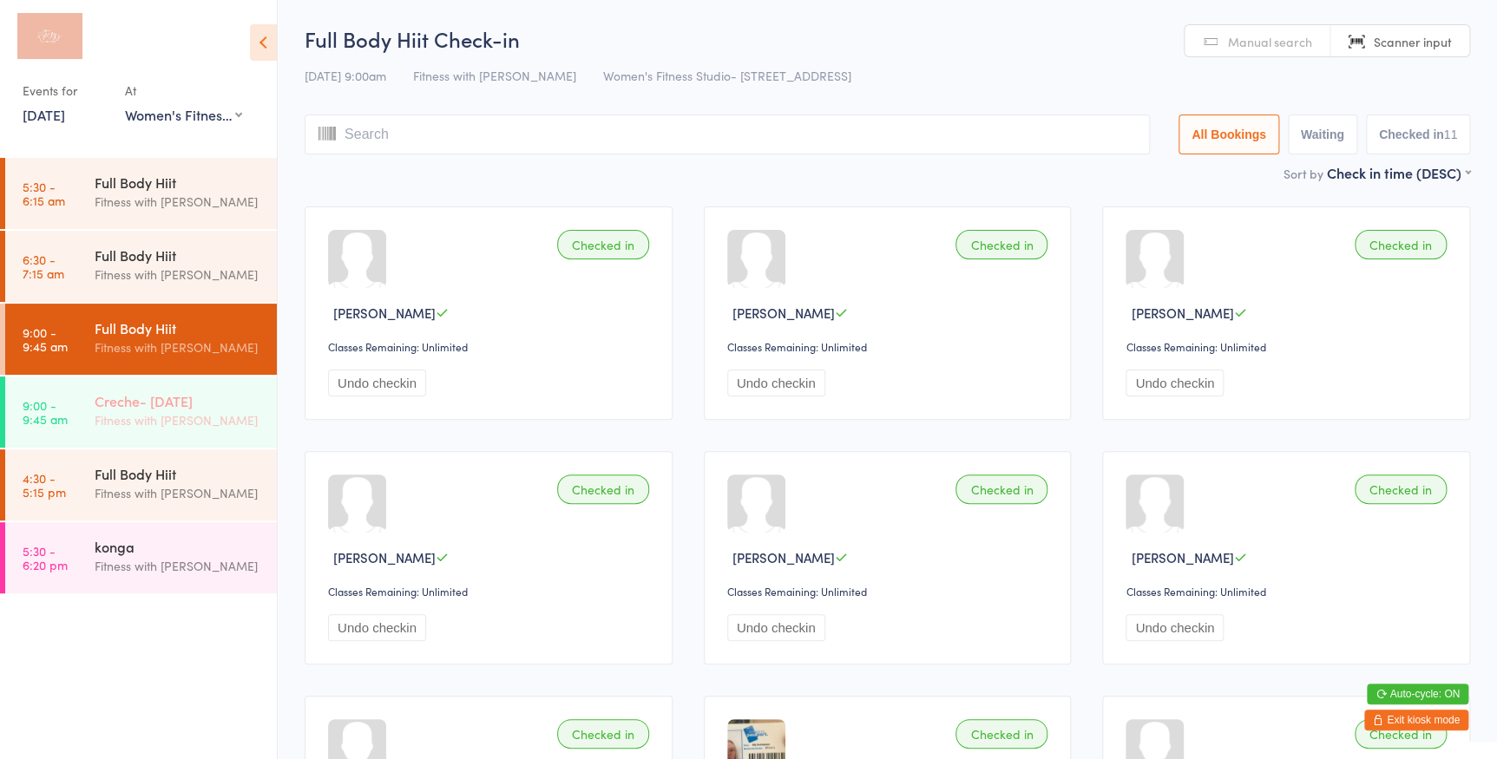
click at [194, 392] on div "Creche- [DATE]" at bounding box center [178, 400] width 167 height 19
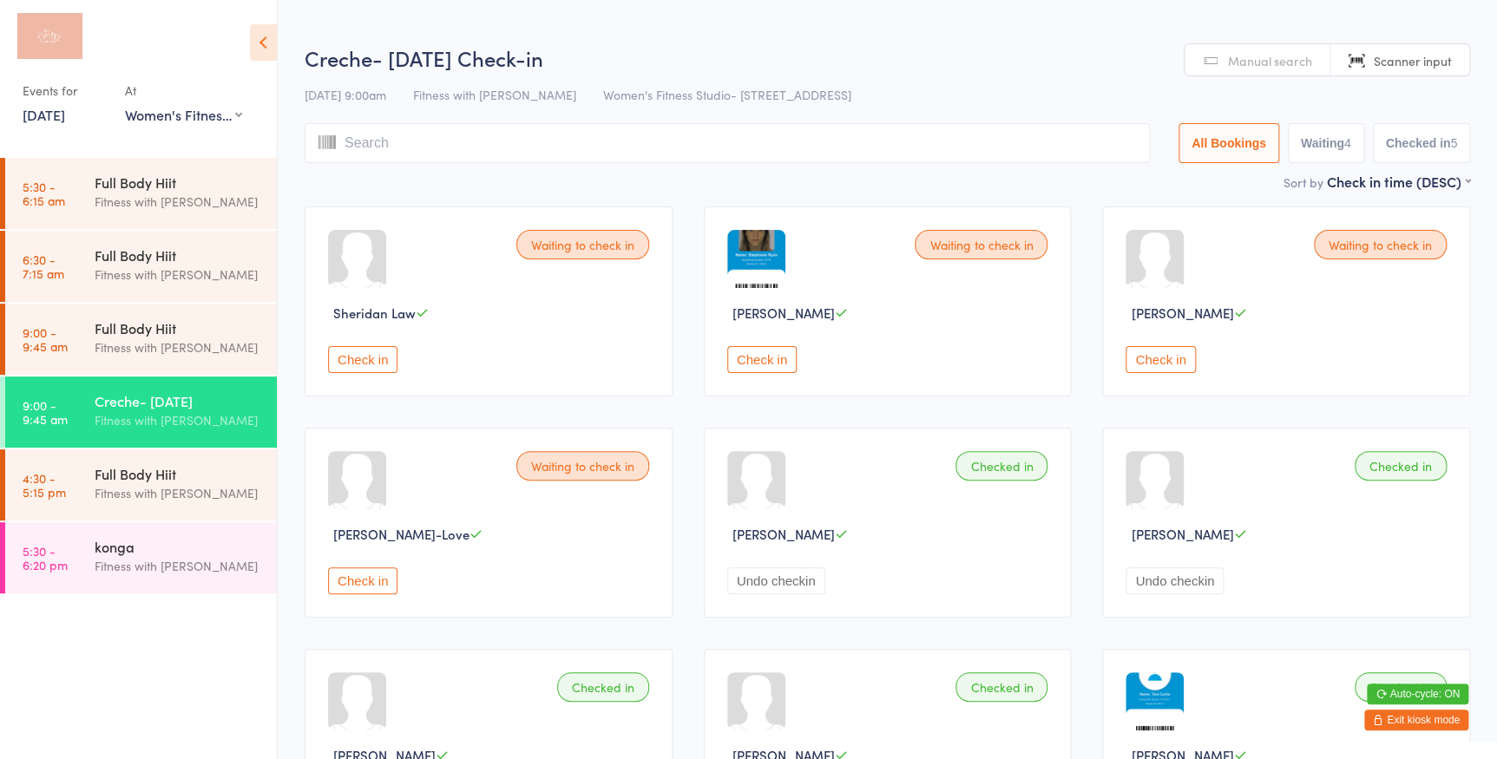
click at [781, 360] on button "Check in" at bounding box center [761, 359] width 69 height 27
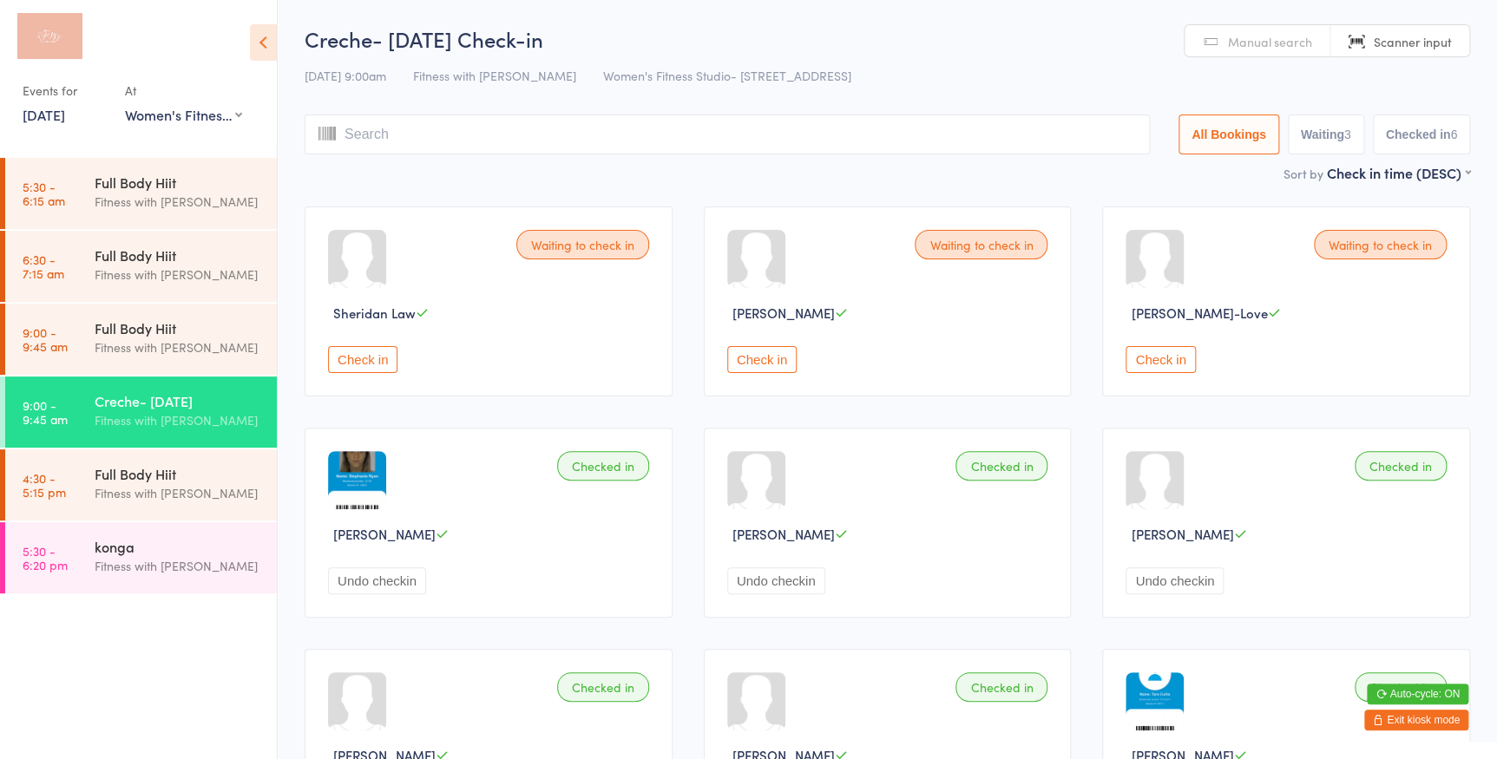
click at [771, 351] on button "Check in" at bounding box center [761, 359] width 69 height 27
